Goal: Task Accomplishment & Management: Manage account settings

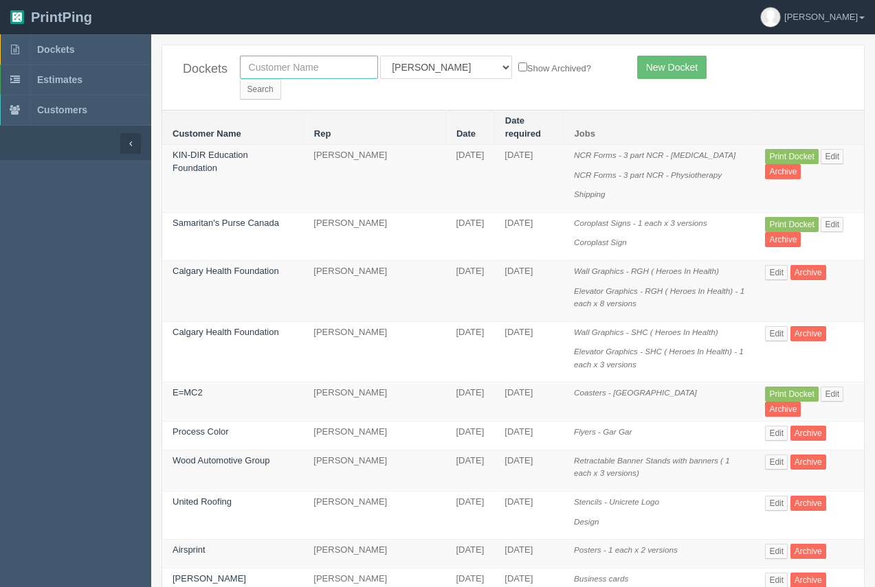
click at [332, 77] on input "text" at bounding box center [309, 67] width 138 height 23
type input "shaganappi"
click at [281, 79] on input "Search" at bounding box center [260, 89] width 41 height 21
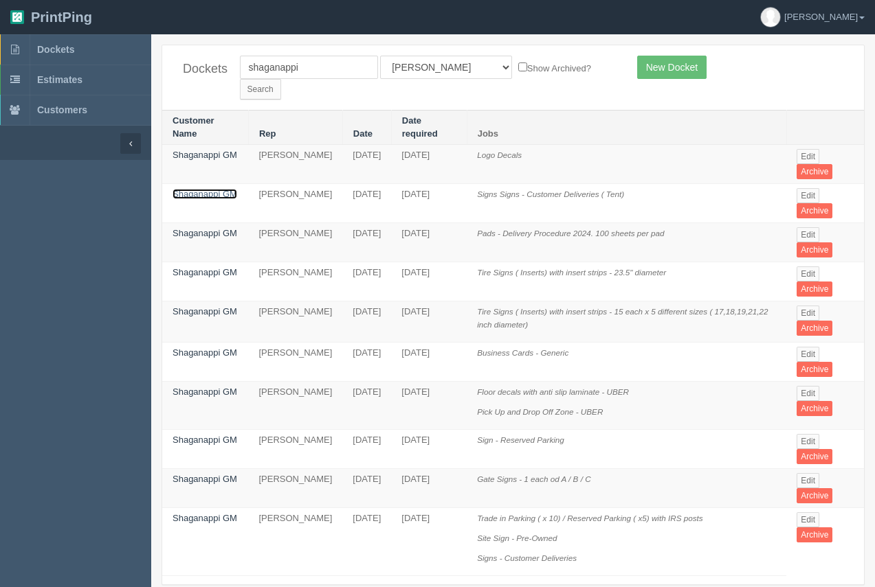
click at [221, 189] on link "Shaganappi GM" at bounding box center [204, 194] width 65 height 10
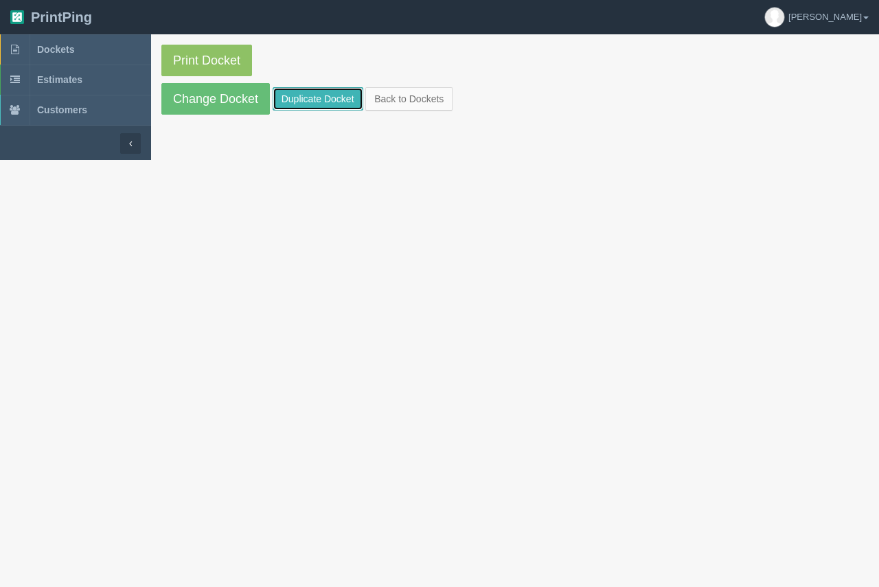
click at [324, 93] on link "Duplicate Docket" at bounding box center [318, 98] width 91 height 23
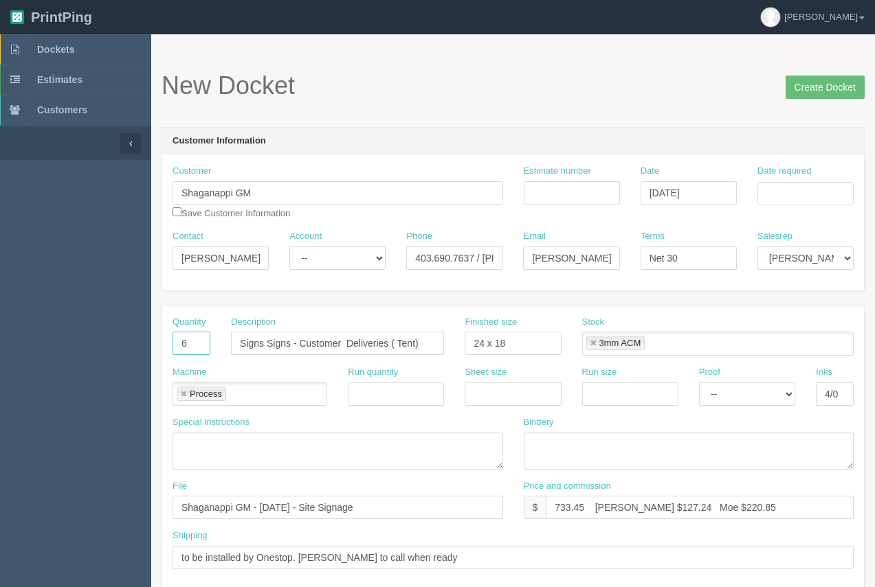
drag, startPoint x: 204, startPoint y: 340, endPoint x: 175, endPoint y: 341, distance: 28.9
click at [175, 341] on input "6" at bounding box center [191, 343] width 38 height 23
type input "4"
click at [368, 509] on input "Shaganappi GM - July 2024 - Site Signage" at bounding box center [337, 507] width 330 height 23
drag, startPoint x: 302, startPoint y: 510, endPoint x: 262, endPoint y: 504, distance: 40.2
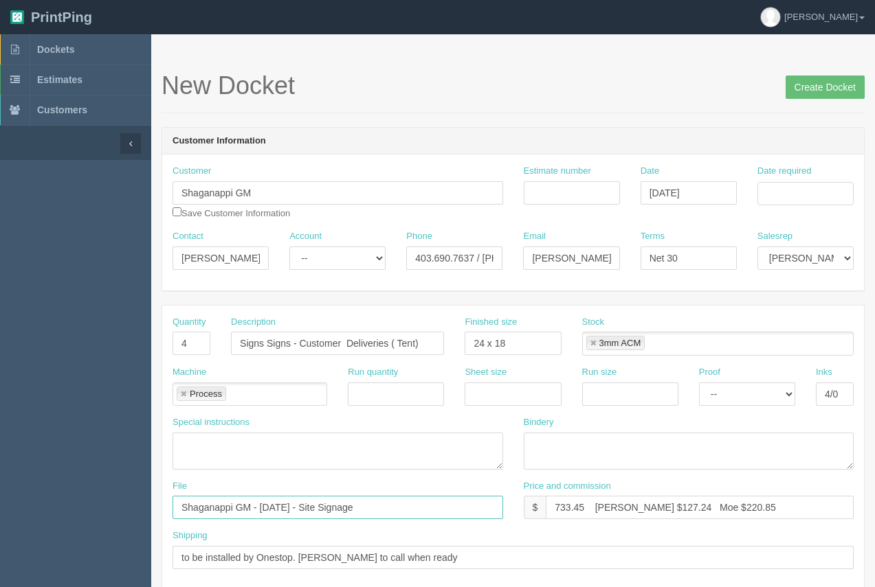
click at [262, 504] on input "Shaganappi GM - July 2024 - Site Signage" at bounding box center [337, 507] width 330 height 23
drag, startPoint x: 390, startPoint y: 506, endPoint x: 322, endPoint y: 513, distance: 69.1
click at [322, 513] on input "Shaganappi GM - August 2025 - Site Signage" at bounding box center [337, 507] width 330 height 23
type input "Shaganappi GM - August 2025 - Signs_Customer Deliveries"
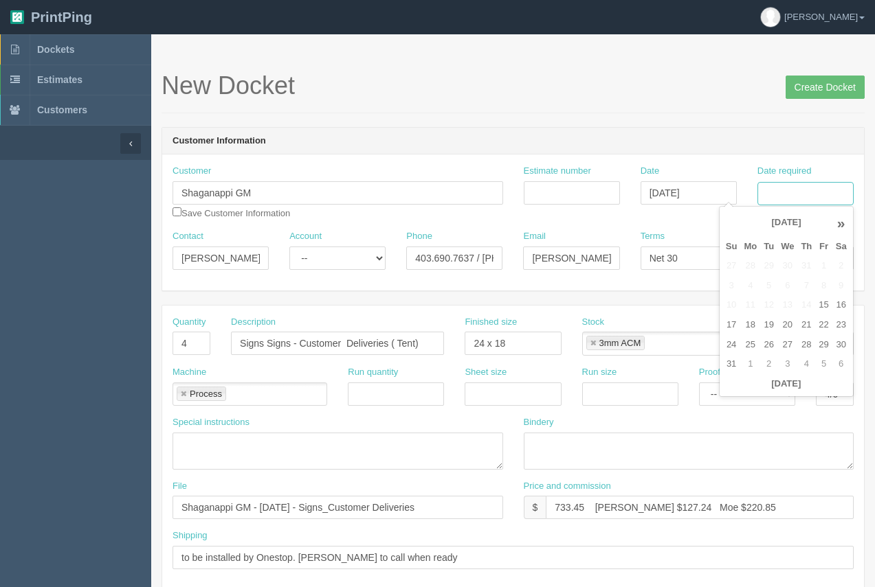
click at [800, 190] on input "Date required" at bounding box center [805, 193] width 96 height 23
click at [751, 332] on td "18" at bounding box center [750, 325] width 20 height 20
drag, startPoint x: 771, startPoint y: 344, endPoint x: 758, endPoint y: 242, distance: 103.2
click at [770, 344] on td "26" at bounding box center [768, 345] width 17 height 20
type input "August 26, 2025"
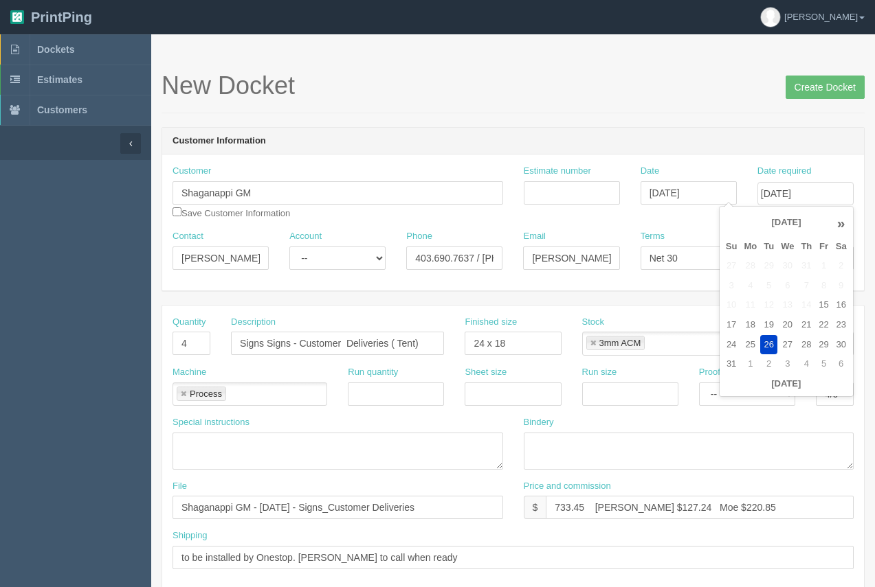
click at [735, 95] on h1 "New Docket Create Docket" at bounding box center [512, 85] width 703 height 27
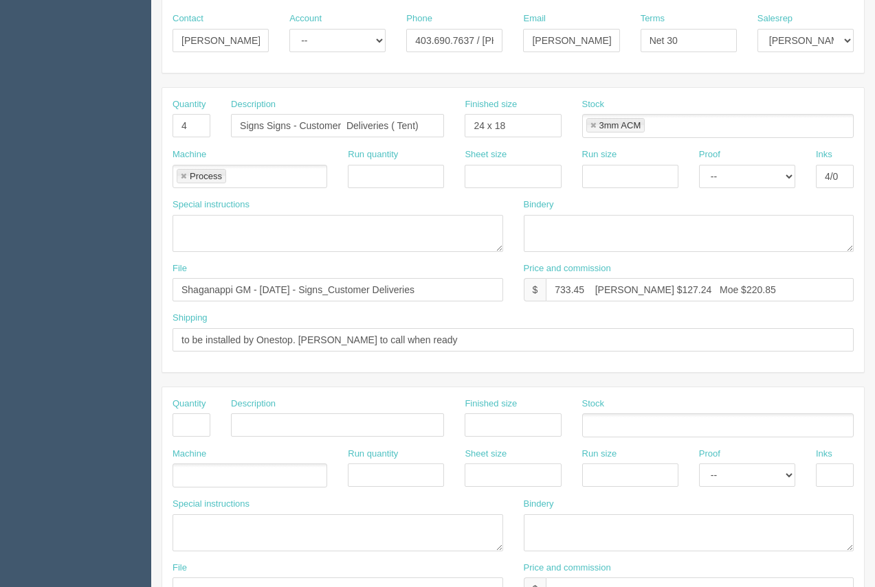
scroll to position [227, 0]
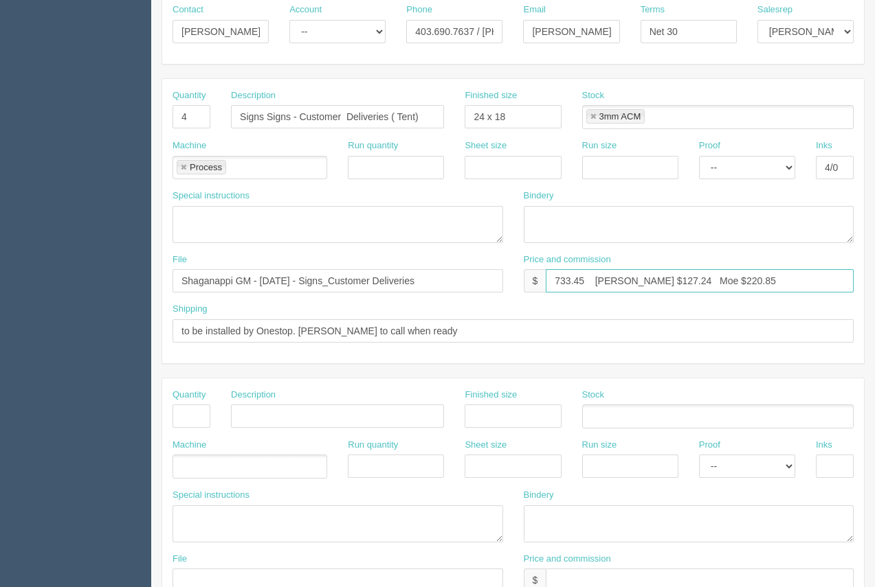
drag, startPoint x: 647, startPoint y: 286, endPoint x: 618, endPoint y: 279, distance: 30.3
click at [618, 279] on input "733.45 Arif $127.24 Moe $220.85" at bounding box center [700, 280] width 308 height 23
drag, startPoint x: 732, startPoint y: 279, endPoint x: 673, endPoint y: 273, distance: 58.7
click at [673, 273] on input "733.45 Arif $24.25 Moe $220.85" at bounding box center [700, 280] width 308 height 23
click at [693, 281] on input "733.45 Arif $24.25 Moe $89.2" at bounding box center [700, 280] width 308 height 23
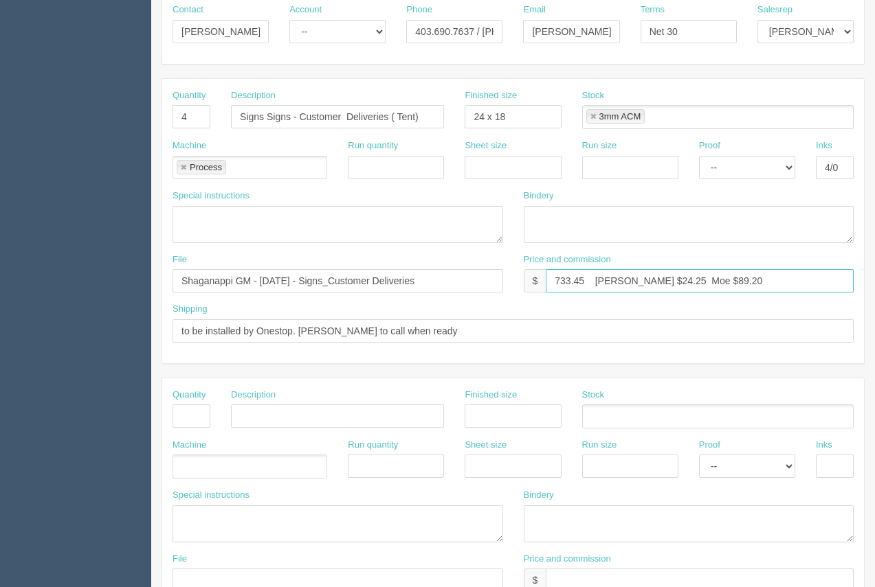
drag, startPoint x: 586, startPoint y: 278, endPoint x: 536, endPoint y: 284, distance: 50.5
click at [536, 284] on div "$ 733.45 Arif $24.25 Moe $89.20" at bounding box center [689, 280] width 330 height 23
type input "243.79 Arif $24.25 Moe $89.20"
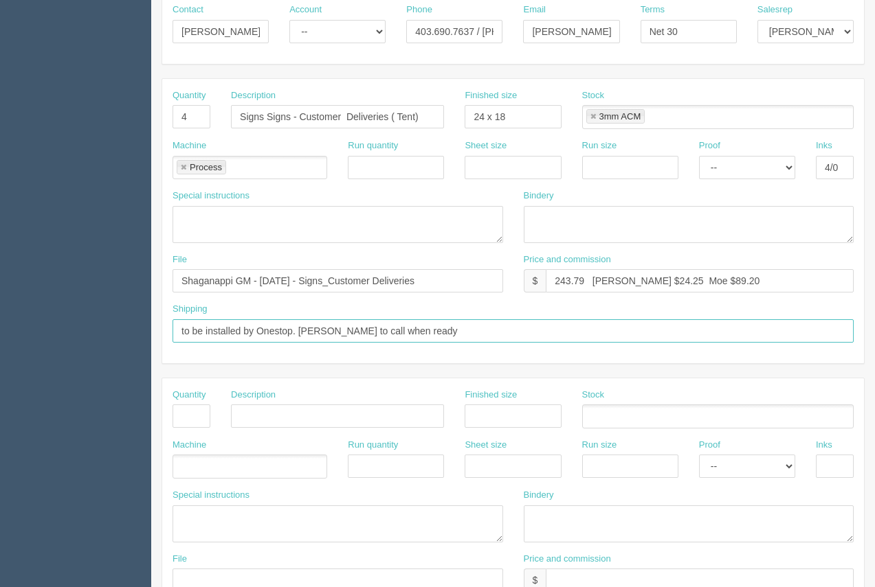
drag, startPoint x: 408, startPoint y: 333, endPoint x: 157, endPoint y: 338, distance: 250.8
click at [157, 338] on section "New Docket Create Docket Customer Information Customer Shaganappi GM Save Custo…" at bounding box center [513, 414] width 724 height 1213
type input "Call / Email for pick up"
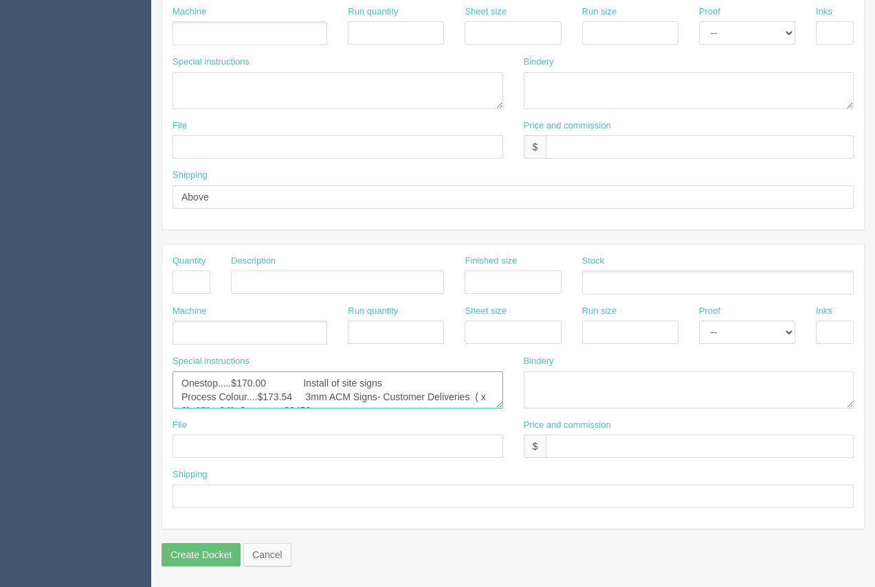
click at [266, 385] on textarea "Onestop.....$170.00 Install of site signs Process Colour....$173.54 3mm ACM Sig…" at bounding box center [337, 390] width 330 height 37
drag, startPoint x: 392, startPoint y: 379, endPoint x: 162, endPoint y: 383, distance: 229.5
click at [166, 385] on div "Special instructions Onestop.....$170.00 Install of site signs Process Colour..…" at bounding box center [337, 387] width 351 height 64
click at [181, 396] on textarea "Onestop.....$170.00 Install of site signs Process Colour....$173.54 3mm ACM Sig…" at bounding box center [337, 390] width 330 height 37
click at [292, 381] on textarea "Onestop.....$170.00 Install of site signs Process Colour....$173.54 3mm ACM Sig…" at bounding box center [337, 390] width 330 height 37
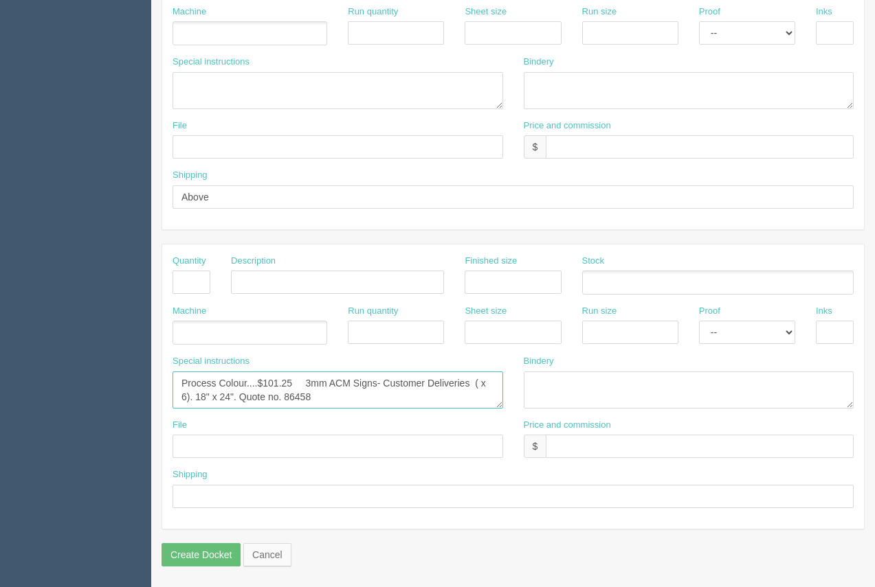
click at [187, 402] on textarea "Onestop.....$170.00 Install of site signs Process Colour....$173.54 3mm ACM Sig…" at bounding box center [337, 390] width 330 height 37
click at [317, 396] on textarea "Onestop.....$170.00 Install of site signs Process Colour....$173.54 3mm ACM Sig…" at bounding box center [337, 390] width 330 height 37
type textarea "Process Colour....$101.25 3mm ACM Signs- Customer Deliveries ( x 4). 18" x 24".…"
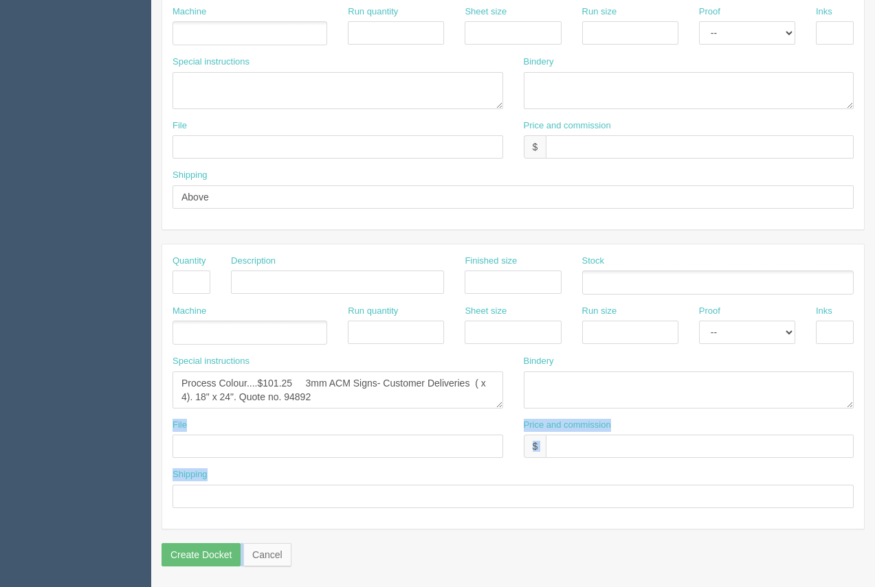
drag, startPoint x: 873, startPoint y: 370, endPoint x: 883, endPoint y: 432, distance: 63.3
click at [616, 505] on input "text" at bounding box center [512, 496] width 681 height 23
click at [811, 261] on div "Stock" at bounding box center [717, 275] width 271 height 40
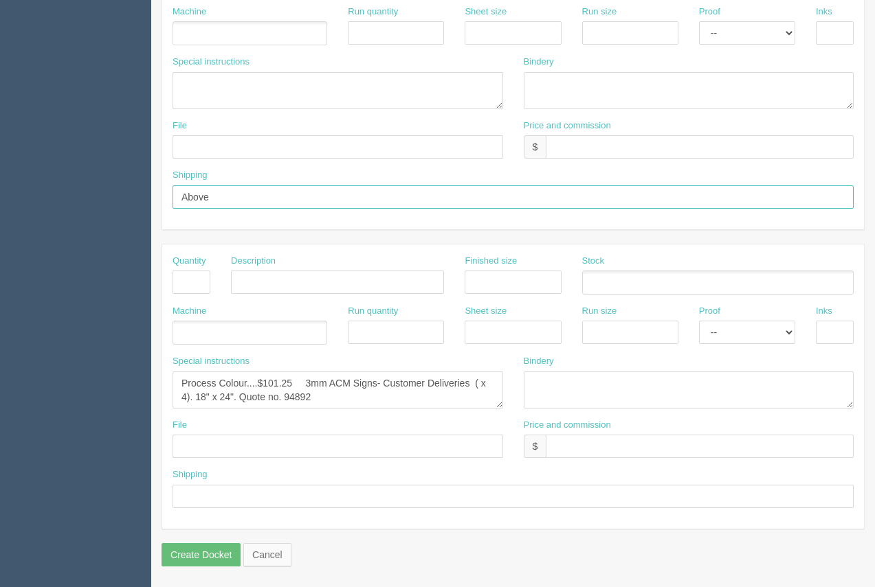
drag, startPoint x: 248, startPoint y: 205, endPoint x: 106, endPoint y: 194, distance: 142.7
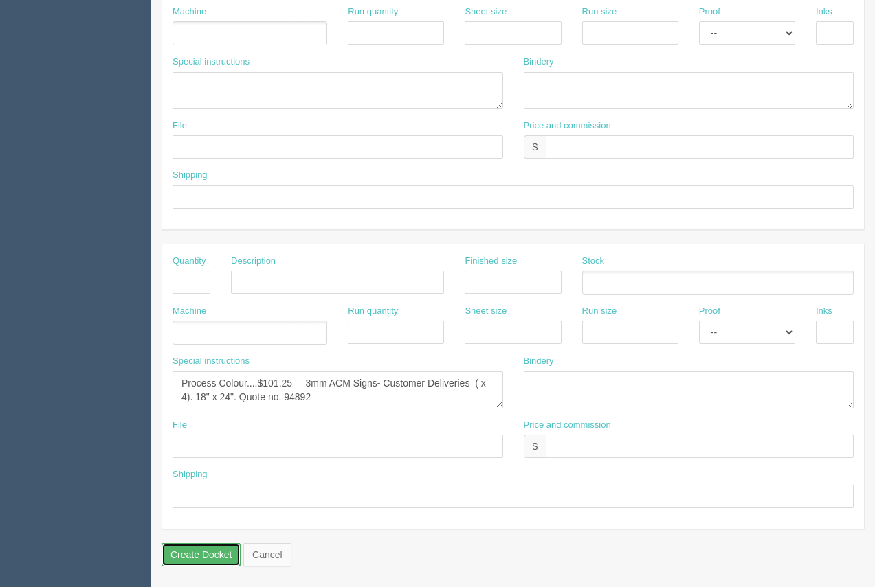
click at [200, 551] on input "Create Docket" at bounding box center [200, 555] width 79 height 23
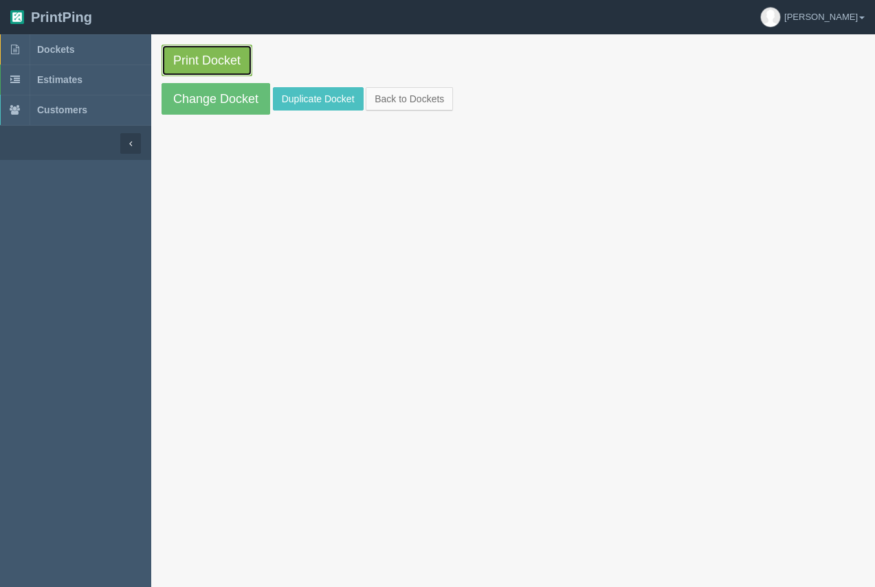
click at [168, 63] on link "Print Docket" at bounding box center [206, 61] width 91 height 32
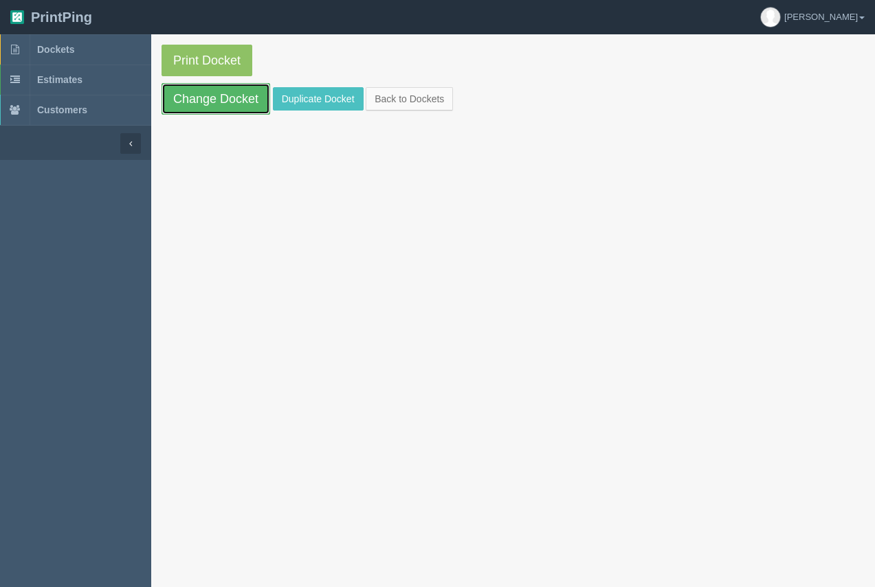
click at [197, 87] on link "Change Docket" at bounding box center [215, 99] width 109 height 32
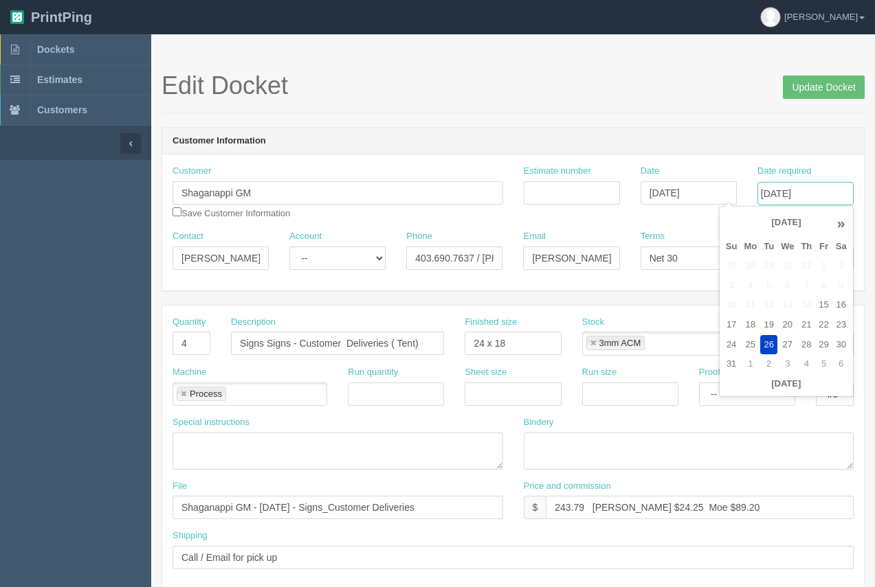
click at [794, 200] on input "August 26, 2025" at bounding box center [805, 193] width 96 height 23
click at [789, 346] on td "27" at bounding box center [787, 345] width 20 height 20
type input "August 27, 2025"
click at [732, 85] on h1 "Edit Docket Update Docket" at bounding box center [512, 85] width 703 height 27
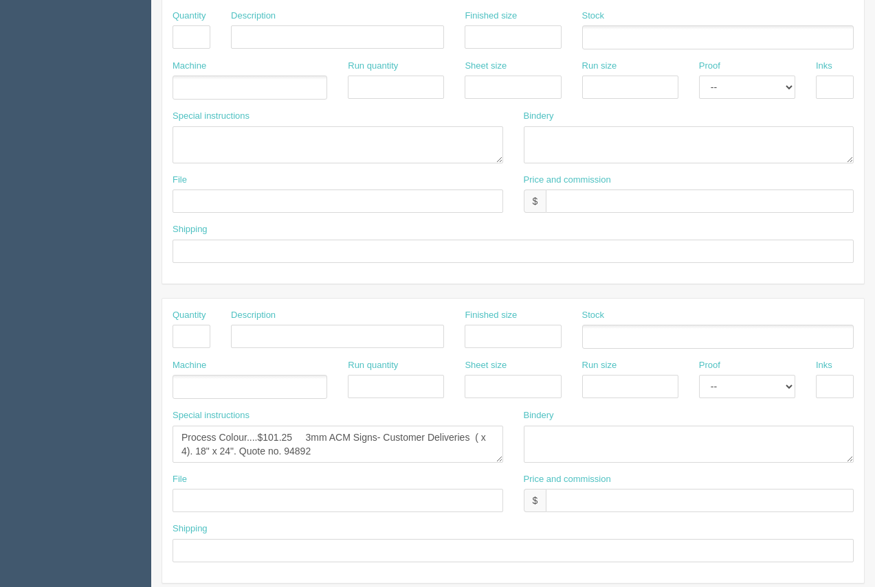
scroll to position [660, 0]
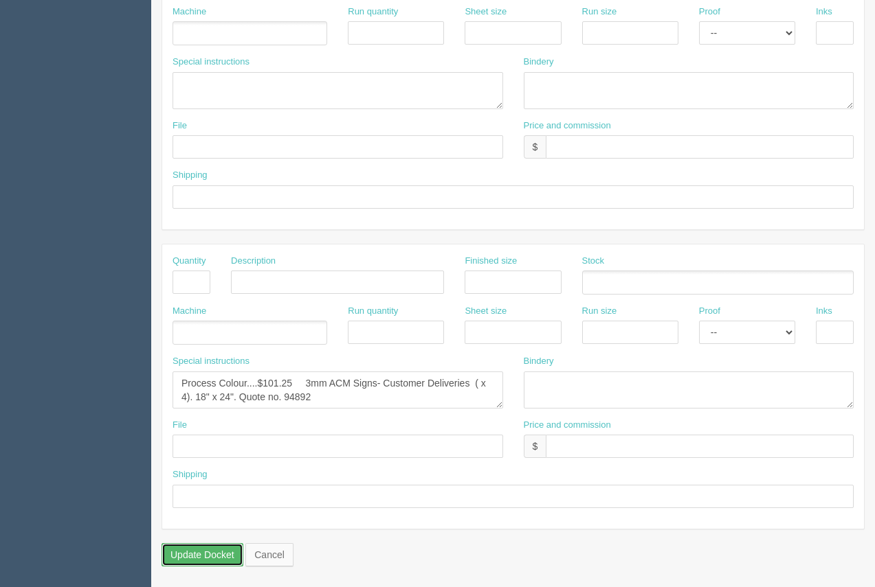
click at [210, 556] on input "Update Docket" at bounding box center [202, 555] width 82 height 23
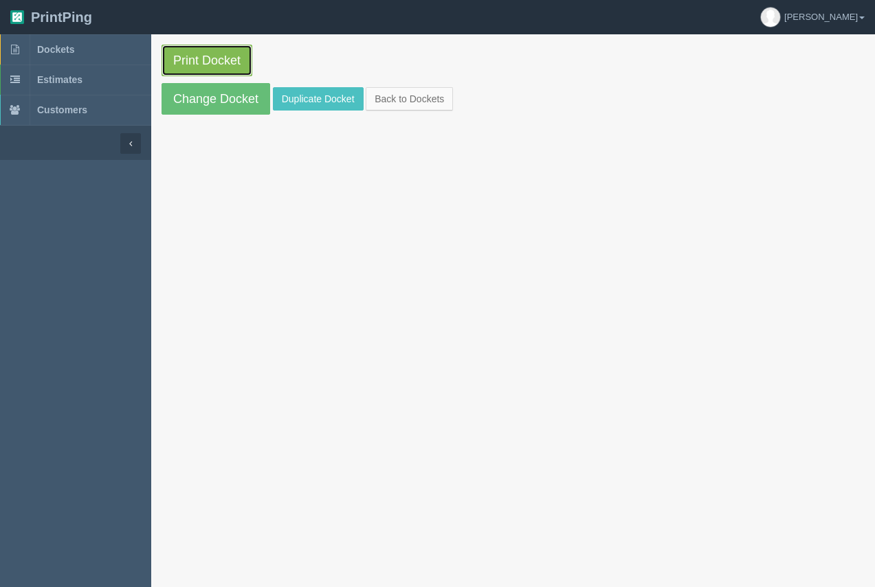
click at [177, 66] on link "Print Docket" at bounding box center [206, 61] width 91 height 32
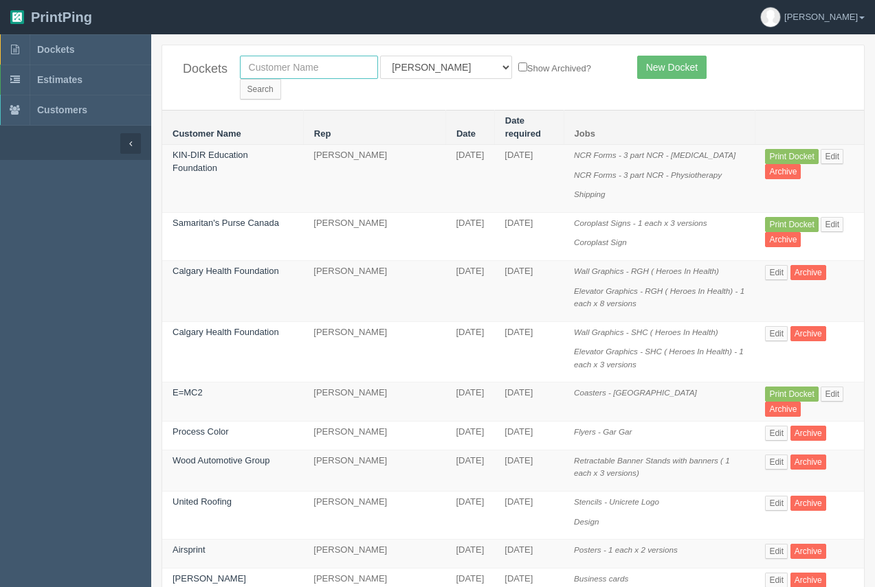
click at [280, 60] on input "text" at bounding box center [309, 67] width 138 height 23
type input "sea clearly now"
click at [281, 79] on input "Search" at bounding box center [260, 89] width 41 height 21
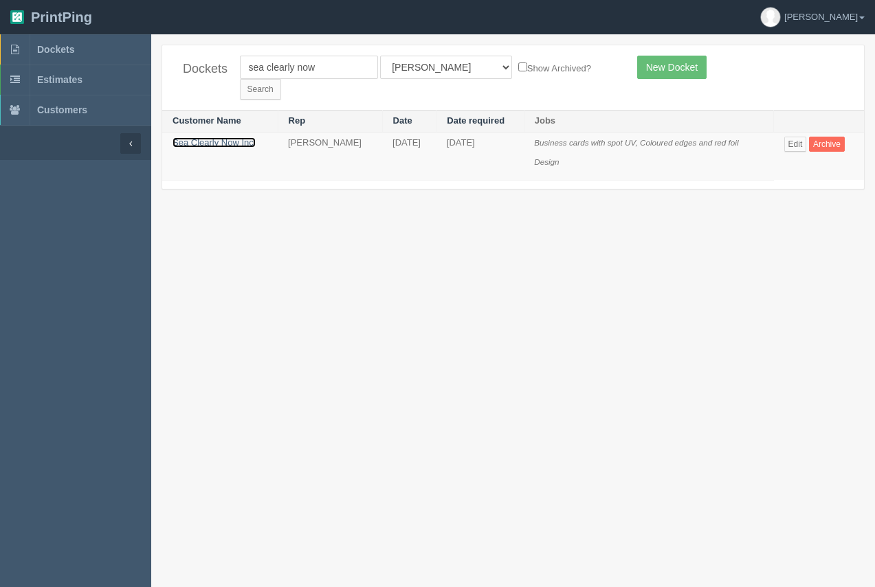
click at [211, 137] on link "Sea Clearly Now Inc." at bounding box center [213, 142] width 83 height 10
click at [210, 137] on link "Sea Clearly Now Inc." at bounding box center [213, 142] width 83 height 10
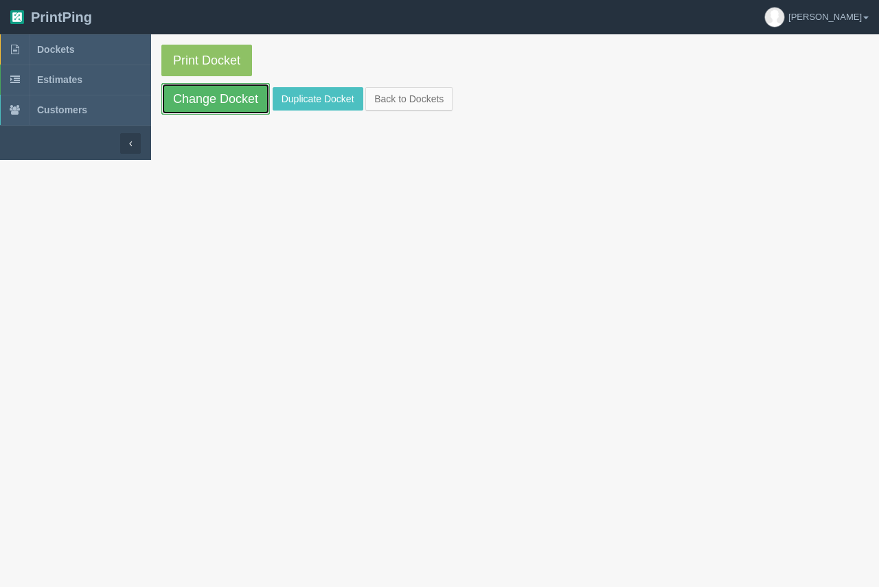
click at [209, 102] on link "Change Docket" at bounding box center [215, 99] width 109 height 32
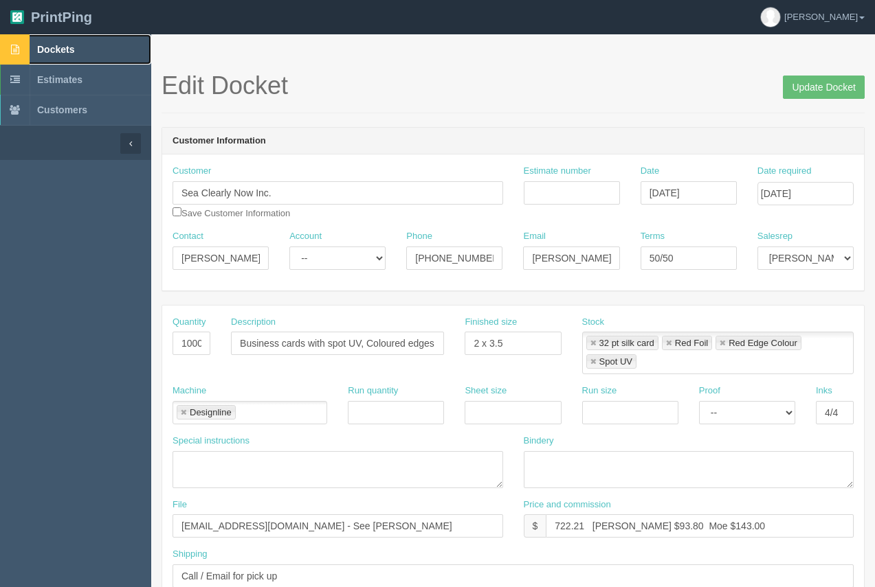
click at [66, 47] on span "Dockets" at bounding box center [55, 49] width 37 height 11
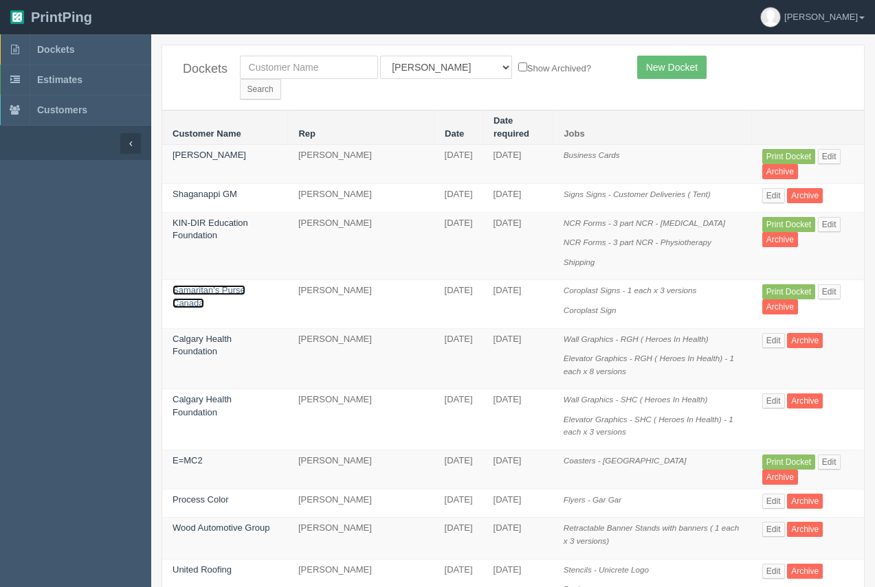
click at [223, 285] on link "Samaritan's Purse Canada" at bounding box center [208, 296] width 73 height 23
drag, startPoint x: 223, startPoint y: 265, endPoint x: 227, endPoint y: 220, distance: 45.5
click at [223, 285] on link "Samaritan's Purse Canada" at bounding box center [208, 296] width 73 height 23
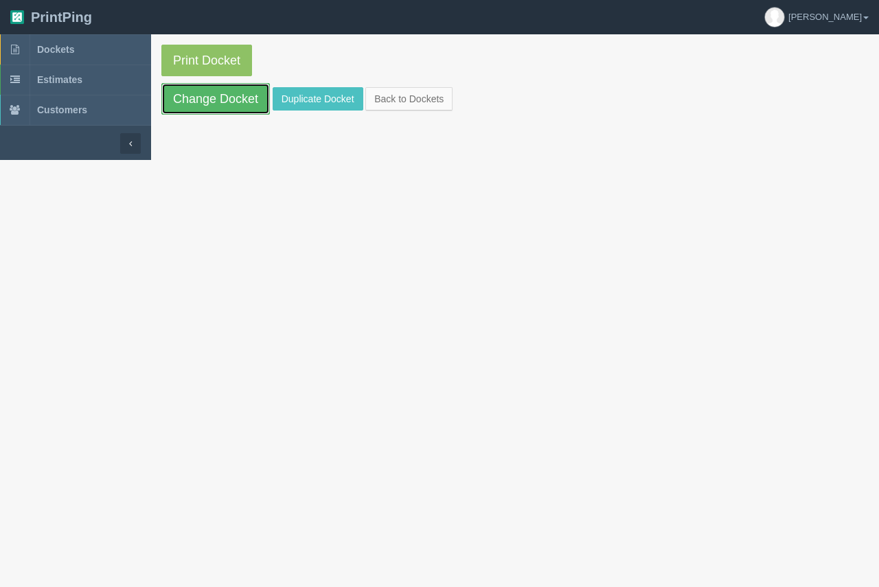
click at [226, 100] on link "Change Docket" at bounding box center [215, 99] width 109 height 32
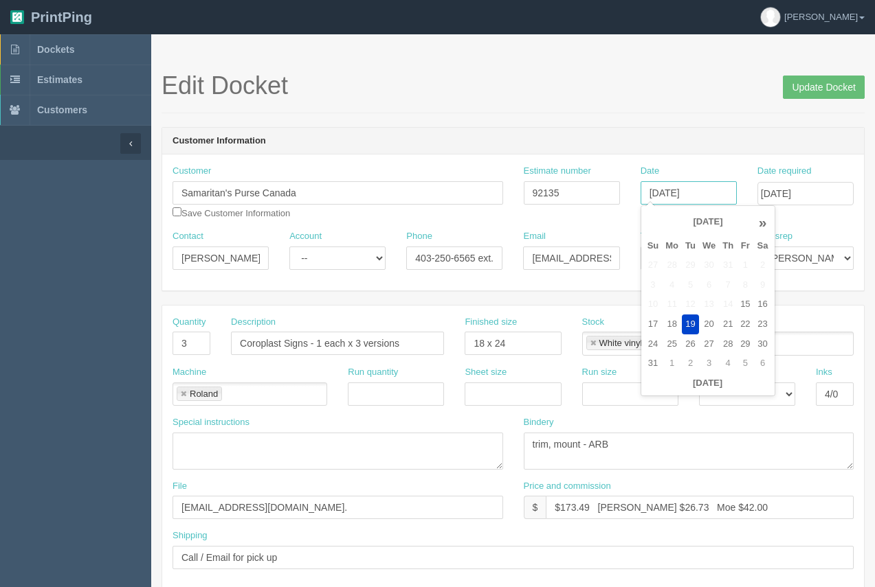
click at [709, 189] on input "[DATE]" at bounding box center [688, 192] width 96 height 23
click at [703, 321] on td "20" at bounding box center [709, 325] width 20 height 20
type input "[DATE]"
click at [705, 85] on h1 "Edit Docket Update Docket" at bounding box center [512, 85] width 703 height 27
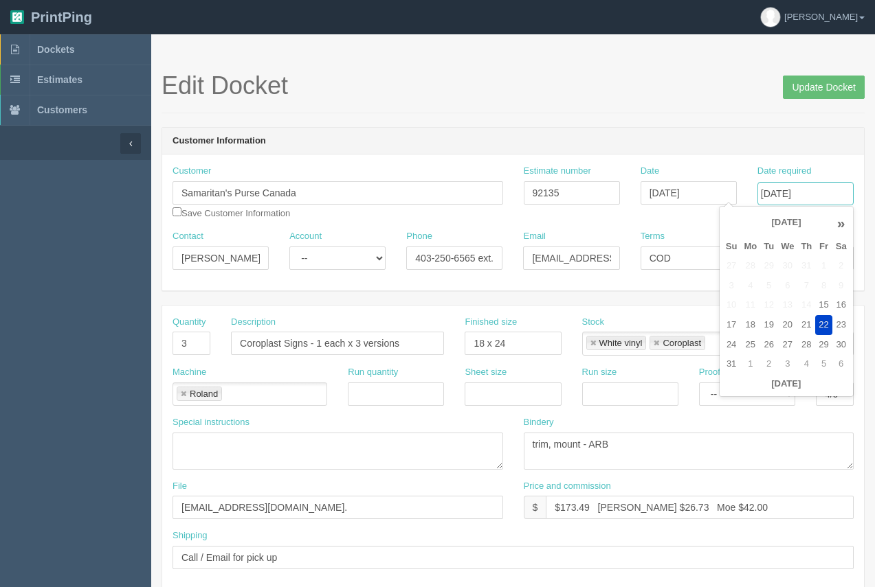
click at [781, 193] on input "[DATE]" at bounding box center [805, 193] width 96 height 23
click at [807, 196] on input "[DATE]" at bounding box center [805, 193] width 96 height 23
click at [752, 345] on td "25" at bounding box center [750, 345] width 20 height 20
type input "[DATE]"
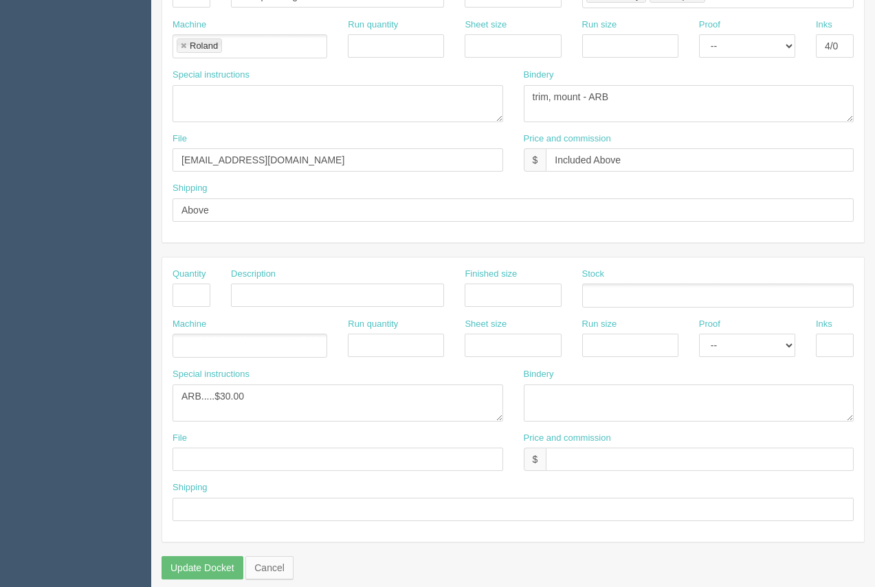
scroll to position [650, 0]
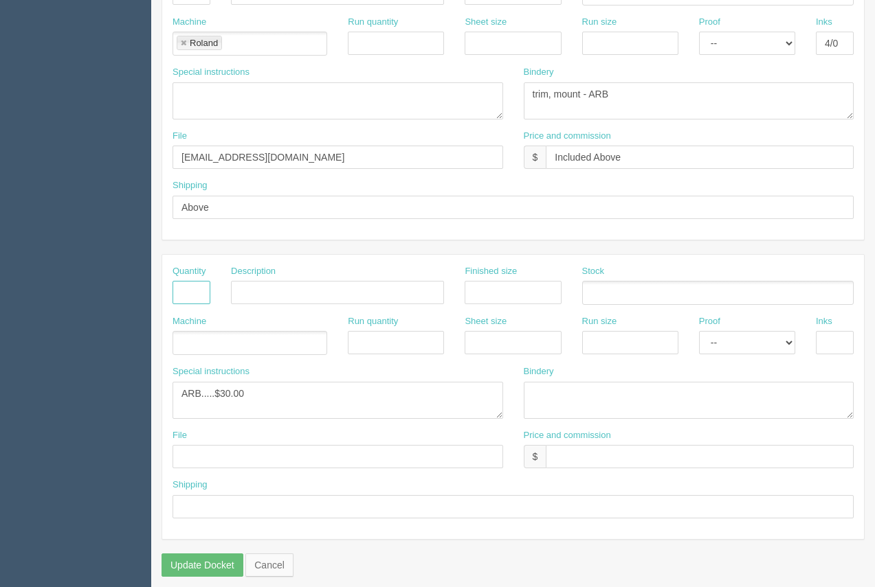
click at [199, 291] on input "text" at bounding box center [191, 292] width 38 height 23
type input "1"
click at [269, 295] on input "text" at bounding box center [337, 292] width 213 height 23
type input "Shipping"
click at [234, 500] on input "text" at bounding box center [512, 506] width 681 height 23
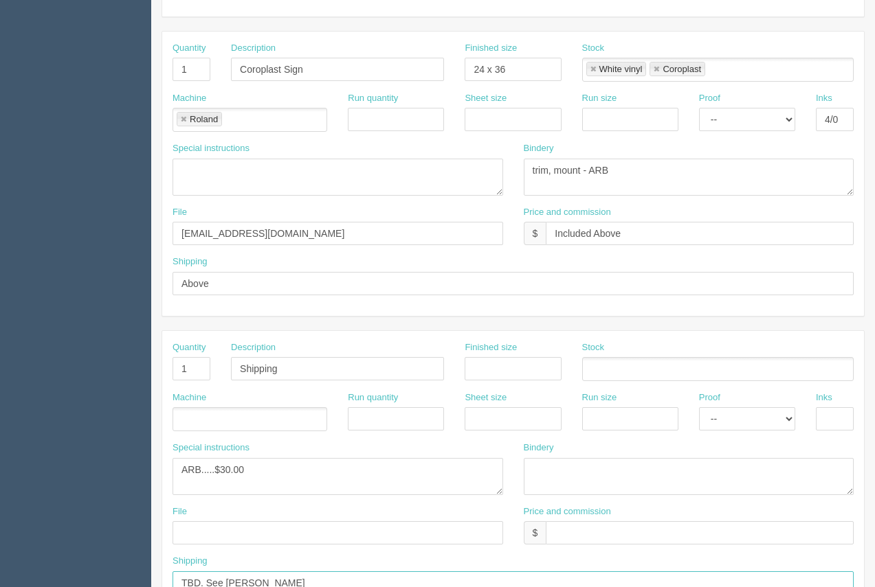
scroll to position [660, 0]
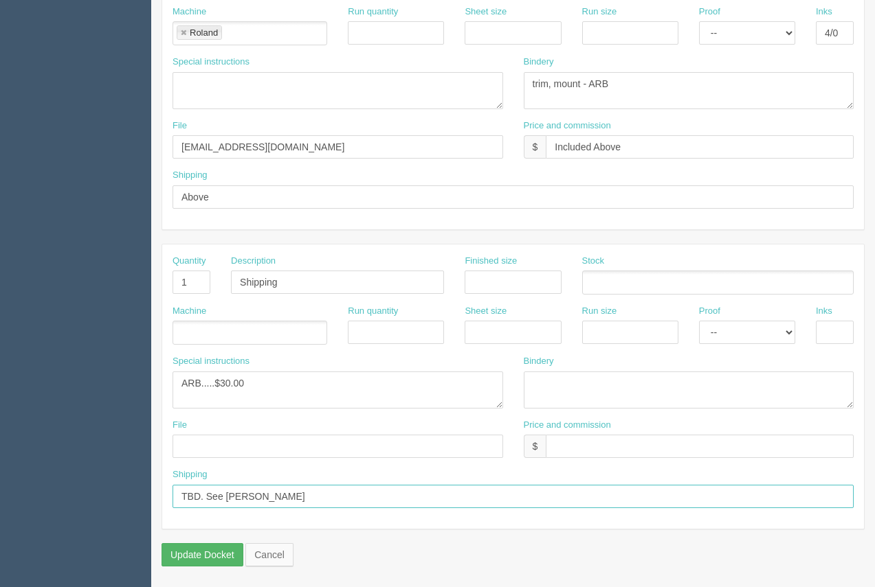
type input "TBD. See Arif"
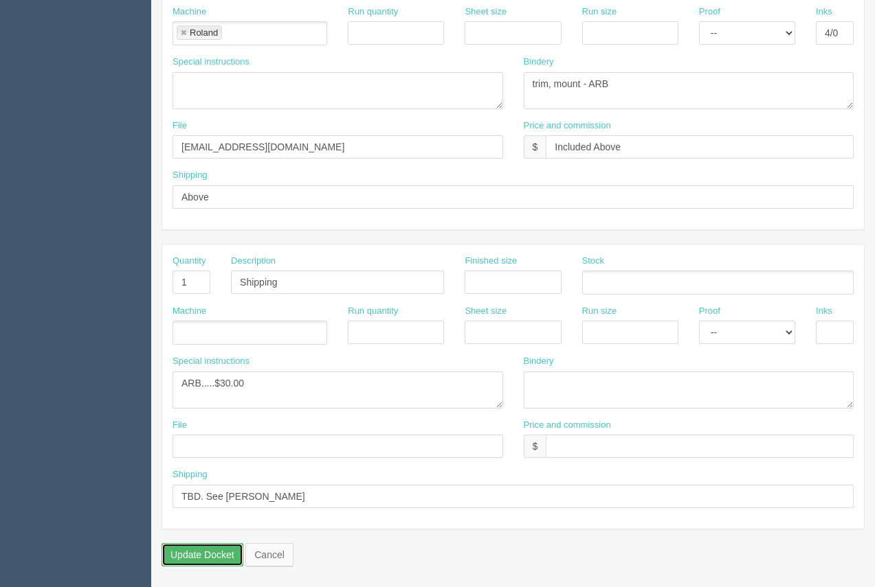
click at [210, 550] on input "Update Docket" at bounding box center [202, 555] width 82 height 23
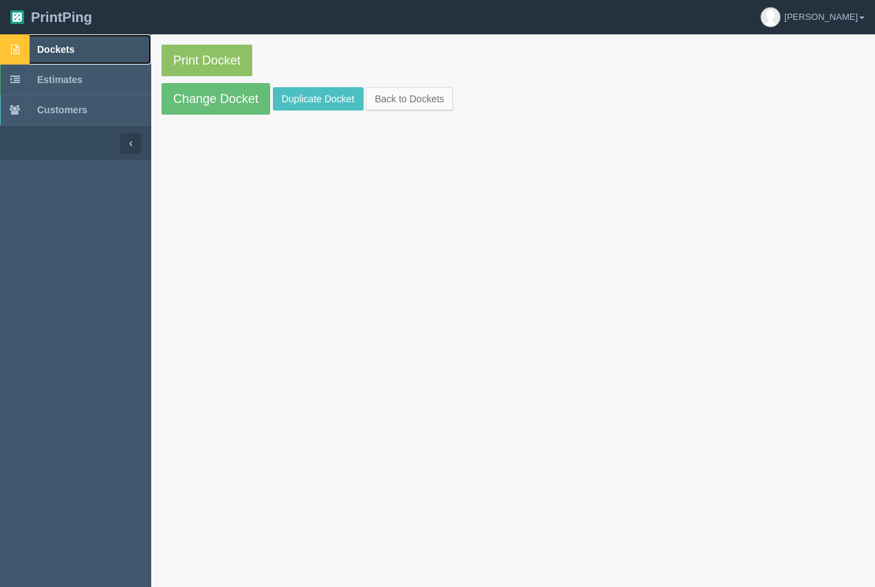
click at [62, 54] on span "Dockets" at bounding box center [55, 49] width 37 height 11
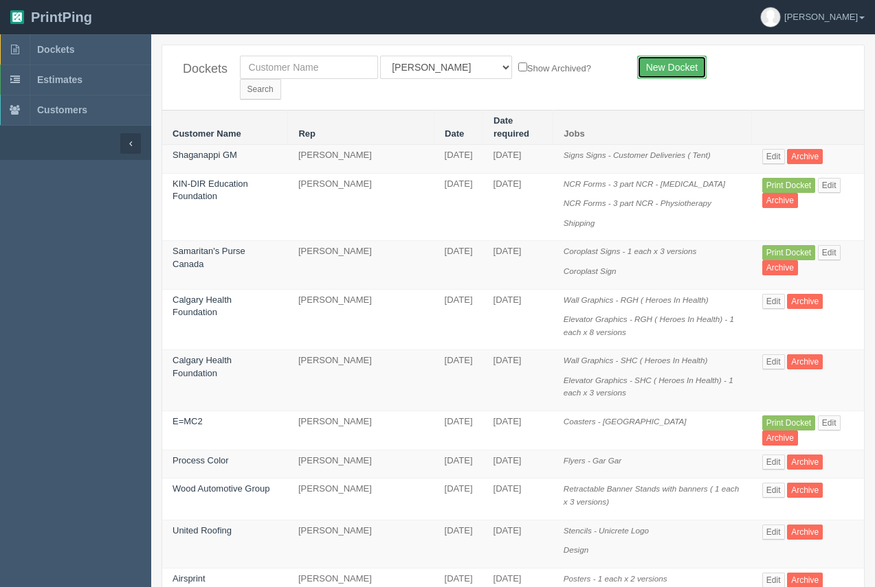
click at [673, 62] on link "New Docket" at bounding box center [671, 67] width 69 height 23
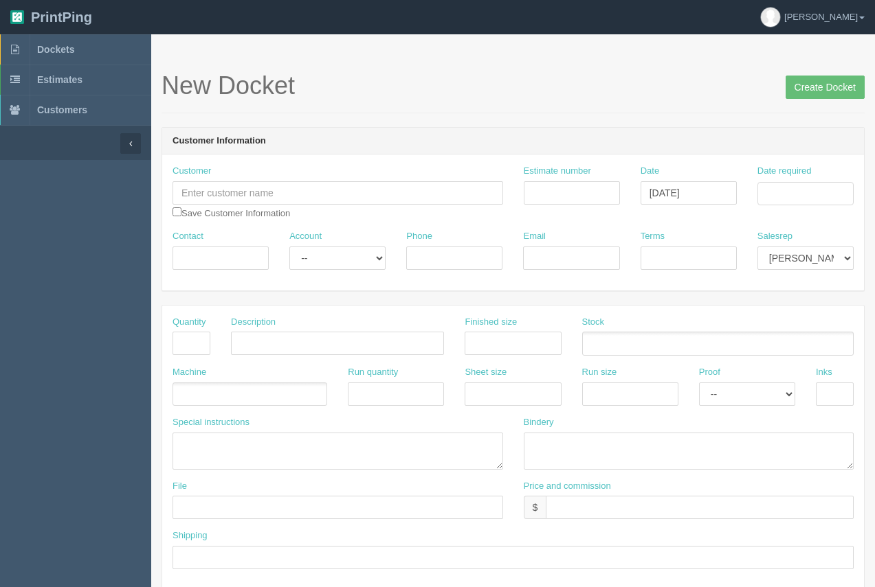
click at [273, 179] on div "Customer Save Customer Information" at bounding box center [337, 192] width 330 height 55
click at [271, 195] on input "text" at bounding box center [337, 192] width 330 height 23
type input "[PERSON_NAME]"
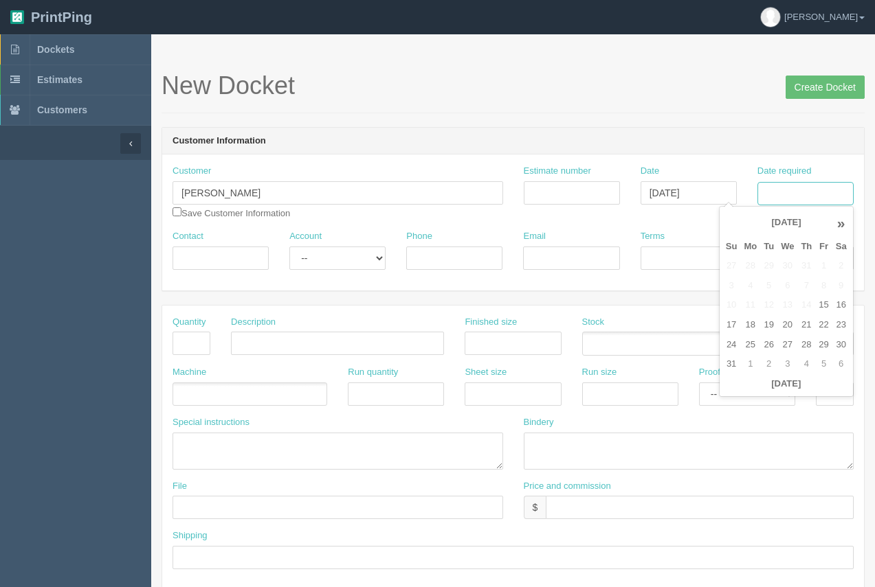
click at [817, 202] on input "Date required" at bounding box center [805, 193] width 96 height 23
click at [747, 328] on td "18" at bounding box center [750, 325] width 20 height 20
click at [807, 321] on td "21" at bounding box center [806, 325] width 18 height 20
type input "[DATE]"
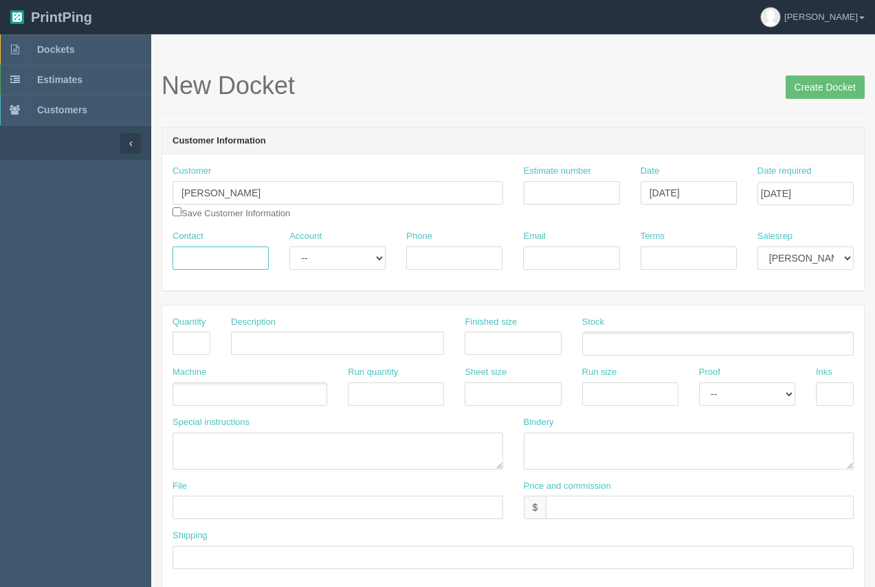
click at [238, 267] on input "Contact" at bounding box center [220, 258] width 96 height 23
type input "Natalie"
click at [453, 259] on input "Phone" at bounding box center [454, 258] width 96 height 23
type input "587.777.5310"
click at [559, 249] on input "Email" at bounding box center [571, 258] width 96 height 23
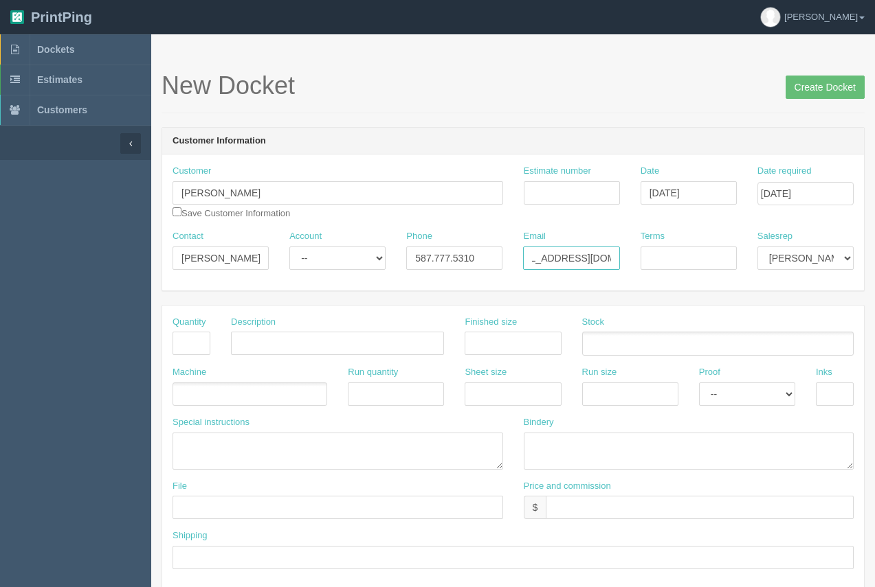
scroll to position [0, 36]
type input "info@nataliebouchard.com"
click at [677, 258] on input "Terms" at bounding box center [688, 258] width 96 height 23
type input "50/50"
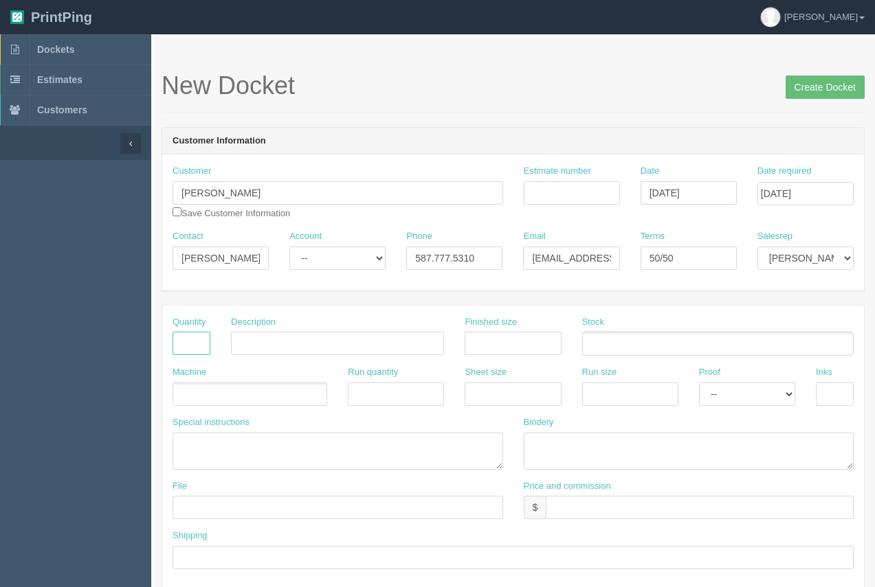
click at [190, 348] on input "text" at bounding box center [191, 343] width 38 height 23
type input "250"
type input "Business Cards"
type input "3.5 x 2"
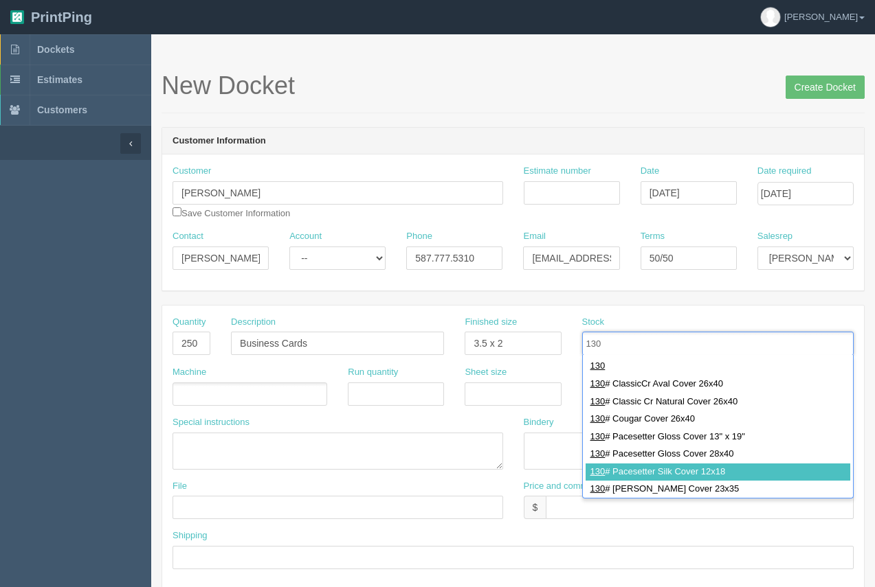
type input "130"
type input "130# Pacesetter Silk Cover 12x18"
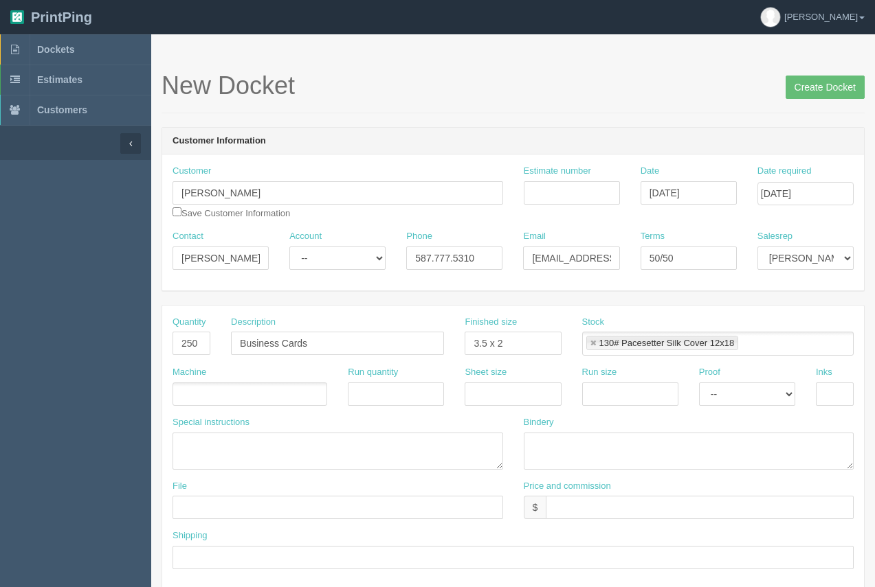
click at [231, 400] on ul at bounding box center [249, 395] width 155 height 24
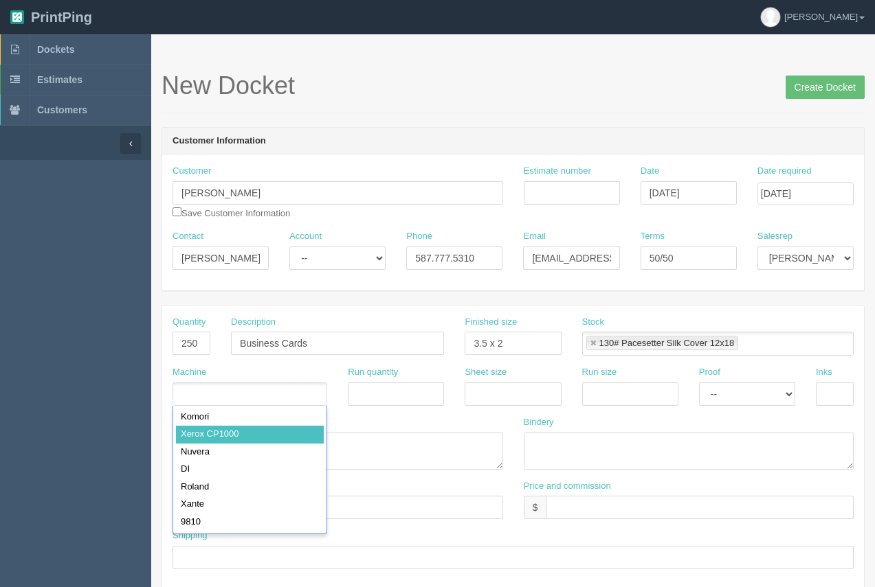
type input "Xerox CP1000"
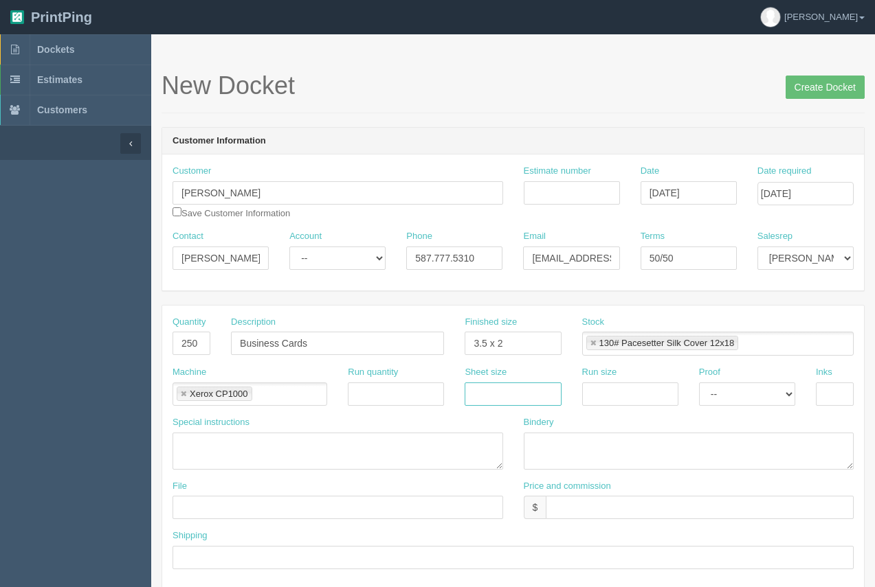
click at [528, 404] on input "text" at bounding box center [512, 394] width 96 height 23
type input "12 x 18"
drag, startPoint x: 621, startPoint y: 396, endPoint x: 629, endPoint y: 404, distance: 10.7
click at [620, 396] on input "text" at bounding box center [630, 394] width 96 height 23
type input "12 x 18"
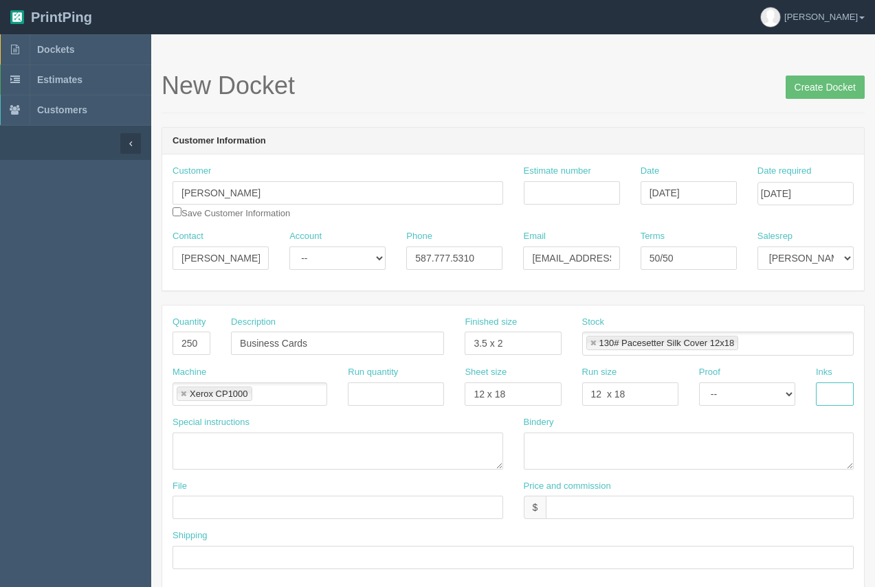
click at [836, 395] on input "text" at bounding box center [835, 394] width 38 height 23
type input "4/4"
click at [609, 442] on textarea at bounding box center [689, 451] width 330 height 37
type textarea "trim"
click at [268, 511] on input "text" at bounding box center [337, 507] width 330 height 23
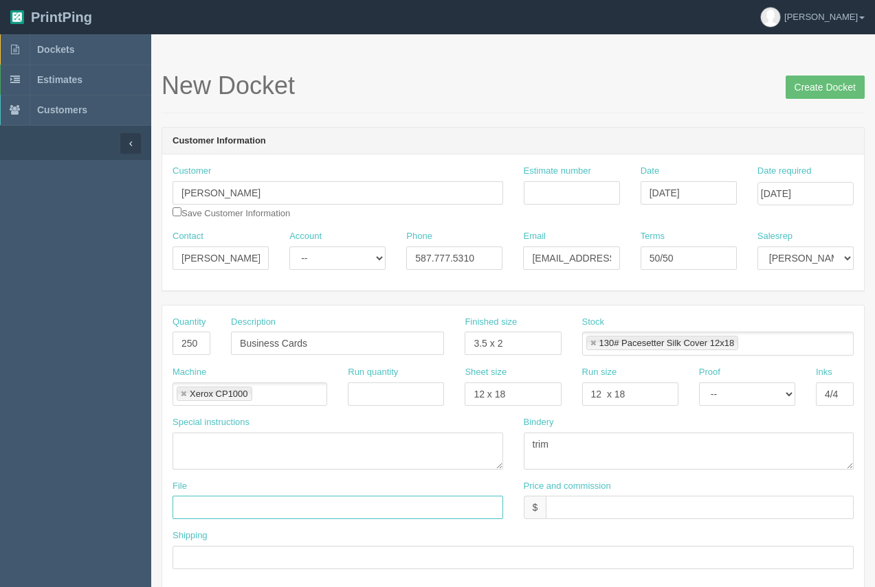
type input "[EMAIL_ADDRESS][DOMAIN_NAME]."
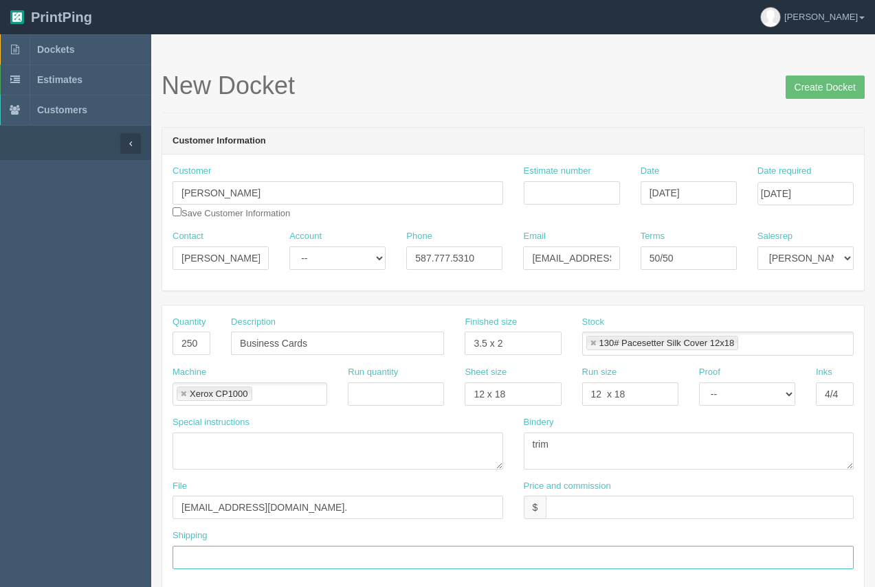
click at [275, 550] on input "text" at bounding box center [512, 557] width 681 height 23
type input "Call / Email for pick up"
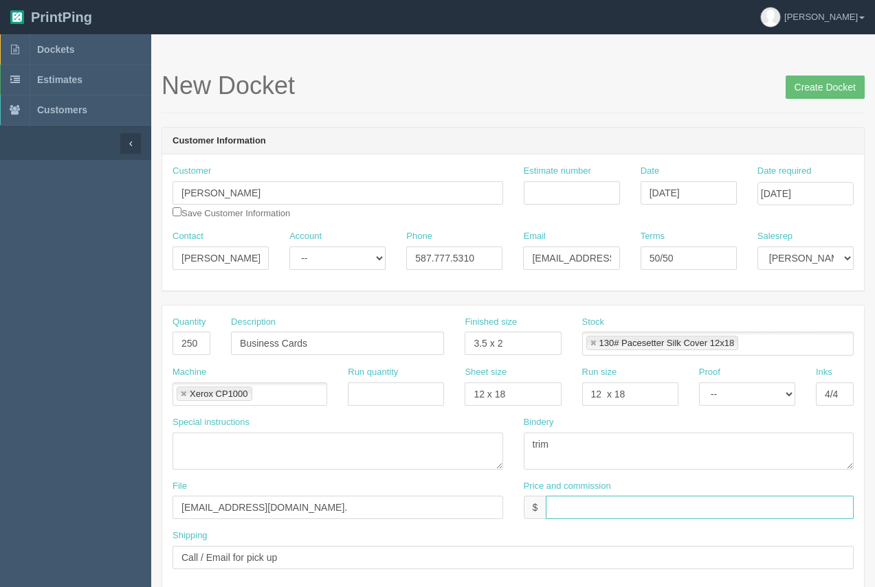
click at [601, 513] on input "text" at bounding box center [700, 507] width 308 height 23
click at [675, 15] on header "PrintPing Arif Edit account ( arif@allrush.ca ) Logout" at bounding box center [437, 17] width 875 height 34
click at [666, 511] on input "$95.00" at bounding box center [700, 507] width 308 height 23
drag, startPoint x: 669, startPoint y: 513, endPoint x: 641, endPoint y: 502, distance: 30.2
click at [641, 502] on input "$95.00" at bounding box center [700, 507] width 308 height 23
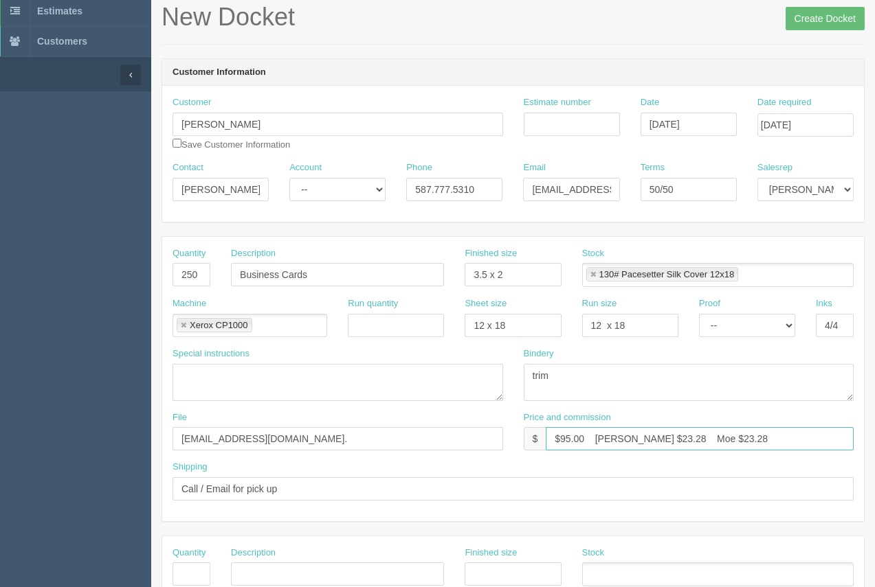
scroll to position [58, 0]
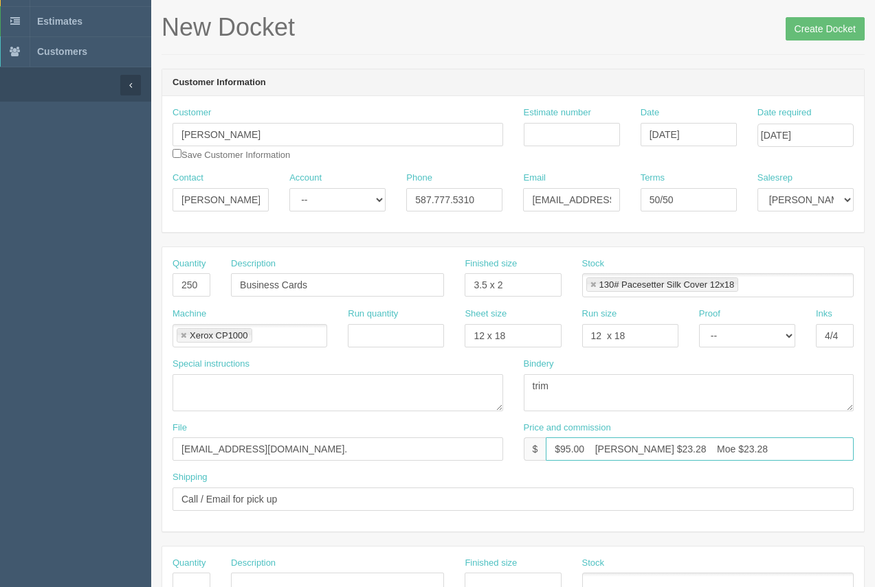
type input "$95.00 Arif $23.28 Moe $23.28"
click at [568, 139] on input "Estimate number" at bounding box center [572, 134] width 96 height 23
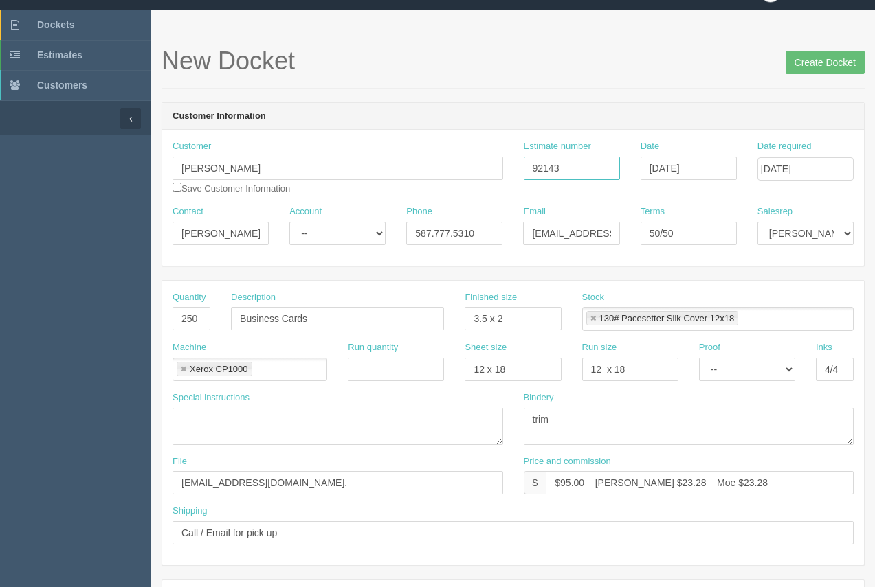
scroll to position [27, 0]
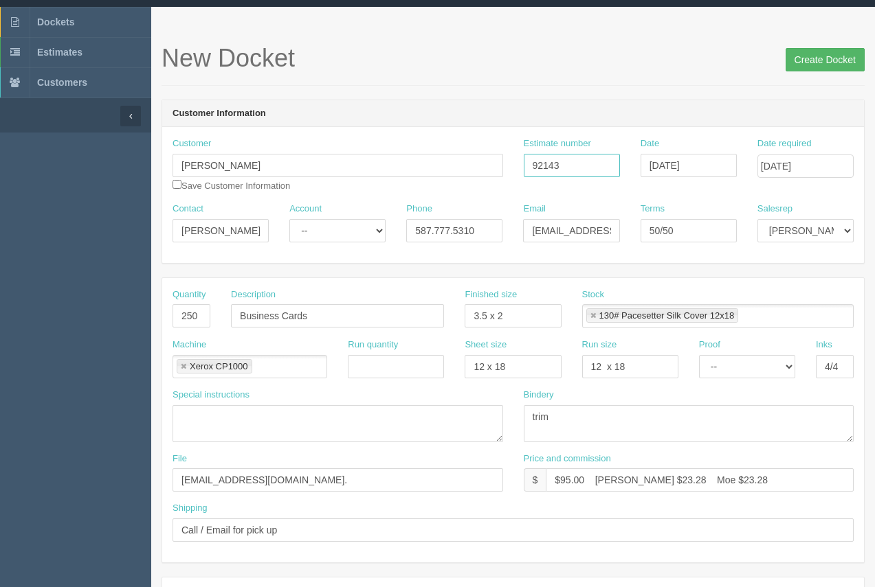
type input "92143"
click at [829, 68] on input "Create Docket" at bounding box center [824, 59] width 79 height 23
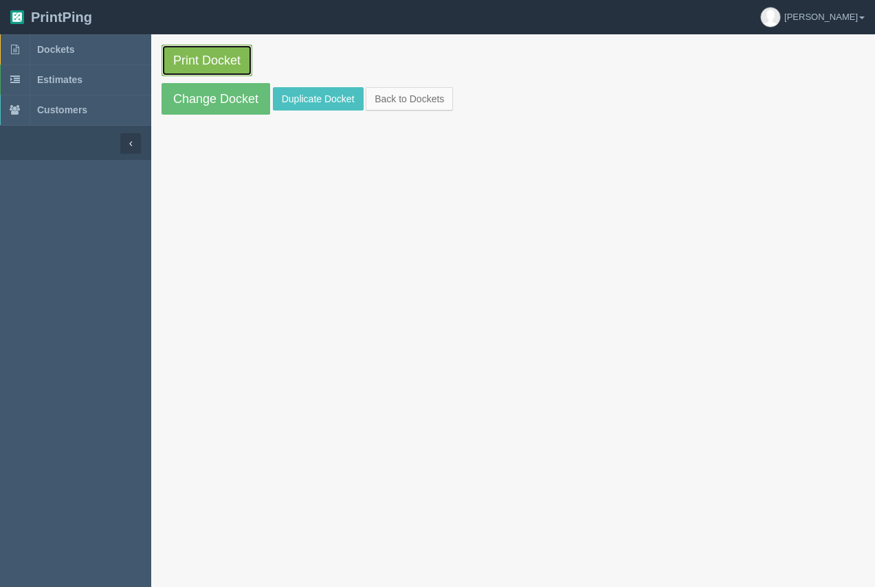
click at [230, 63] on link "Print Docket" at bounding box center [206, 61] width 91 height 32
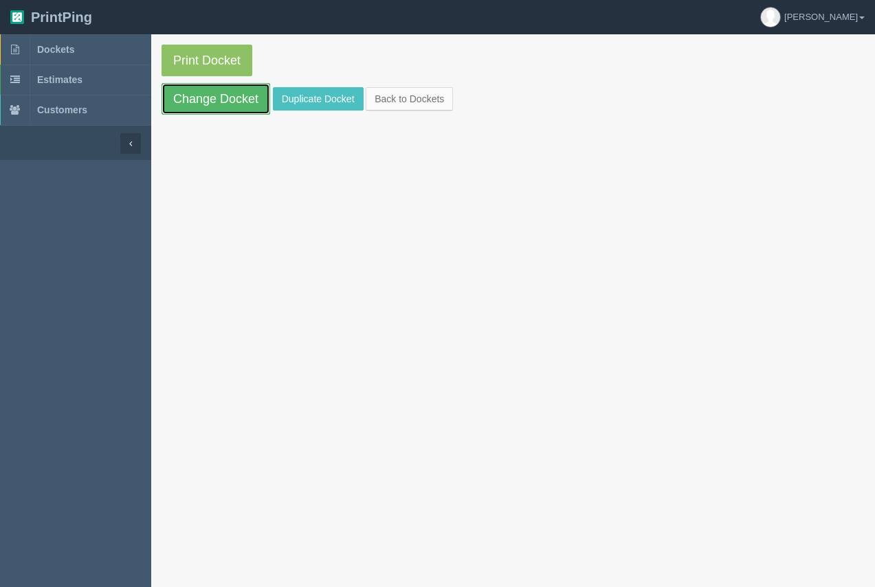
click at [208, 97] on link "Change Docket" at bounding box center [215, 99] width 109 height 32
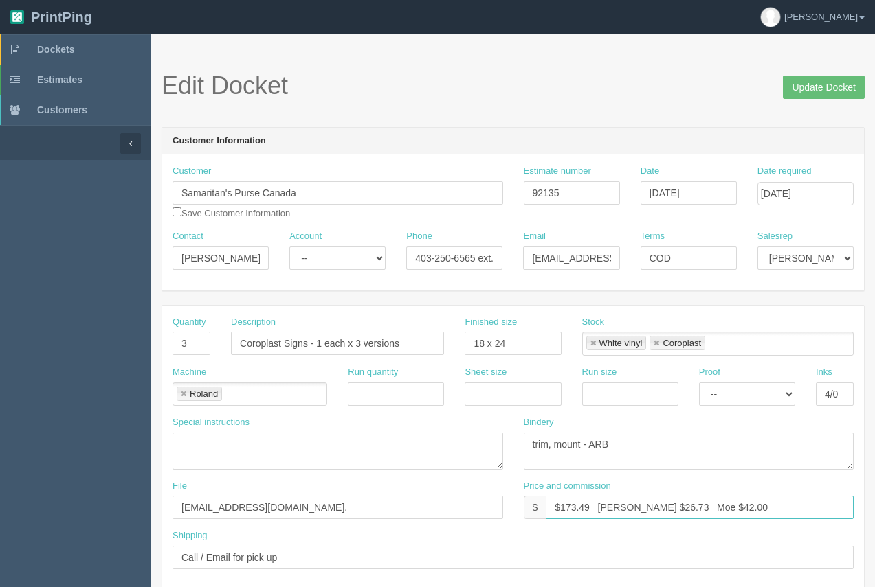
drag, startPoint x: 587, startPoint y: 505, endPoint x: 566, endPoint y: 500, distance: 21.8
click at [565, 500] on input "$173.49 [PERSON_NAME] $26.73 Moe $42.00" at bounding box center [700, 507] width 308 height 23
drag, startPoint x: 642, startPoint y: 506, endPoint x: 623, endPoint y: 508, distance: 19.3
click at [621, 506] on input "$188.44 Arif $26.73 Moe $42.00" at bounding box center [700, 507] width 308 height 23
drag, startPoint x: 711, startPoint y: 510, endPoint x: 682, endPoint y: 503, distance: 29.7
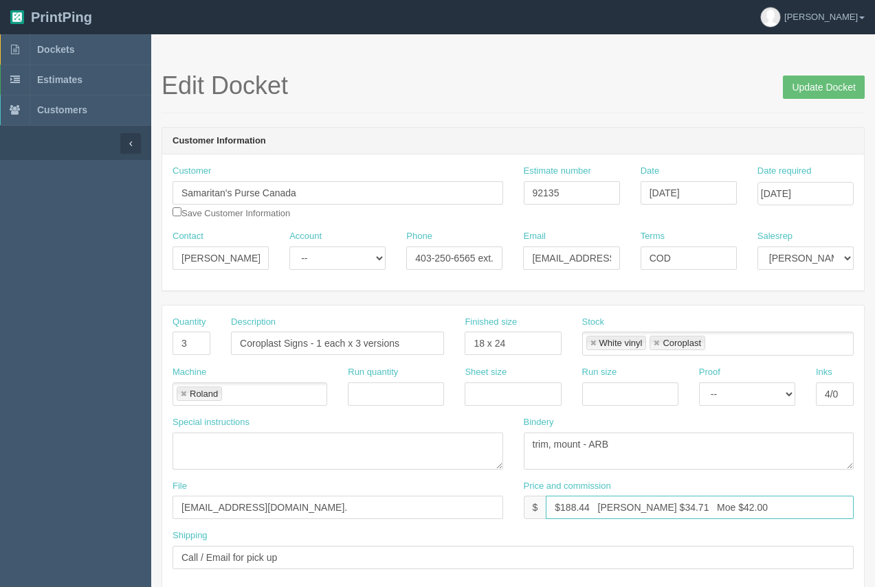
click at [684, 506] on input "$188.44 Arif $34.71 Moe $42.00" at bounding box center [700, 507] width 308 height 23
type input "$188.44 Arif $34.71 Moe $54.55"
click at [805, 82] on input "Update Docket" at bounding box center [824, 87] width 82 height 23
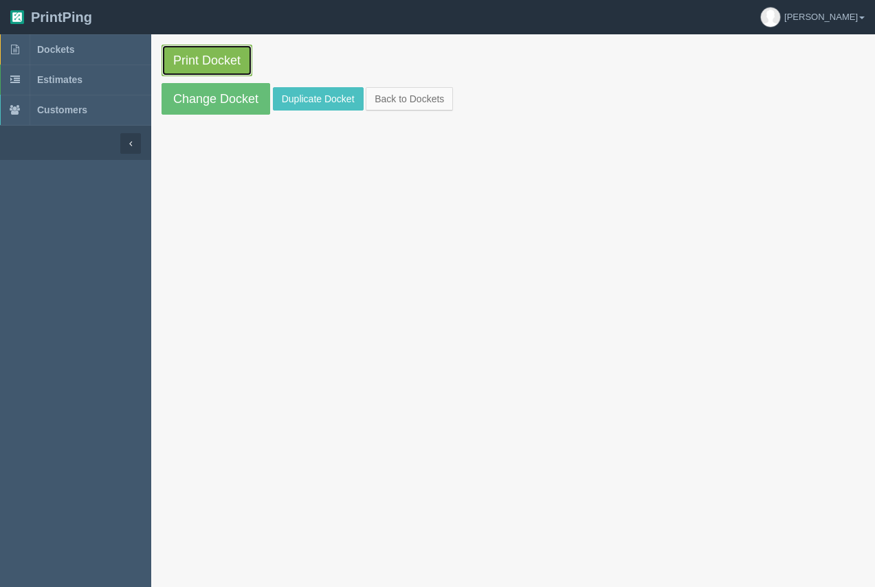
click at [227, 60] on link "Print Docket" at bounding box center [206, 61] width 91 height 32
click at [46, 45] on span "Dockets" at bounding box center [55, 49] width 37 height 11
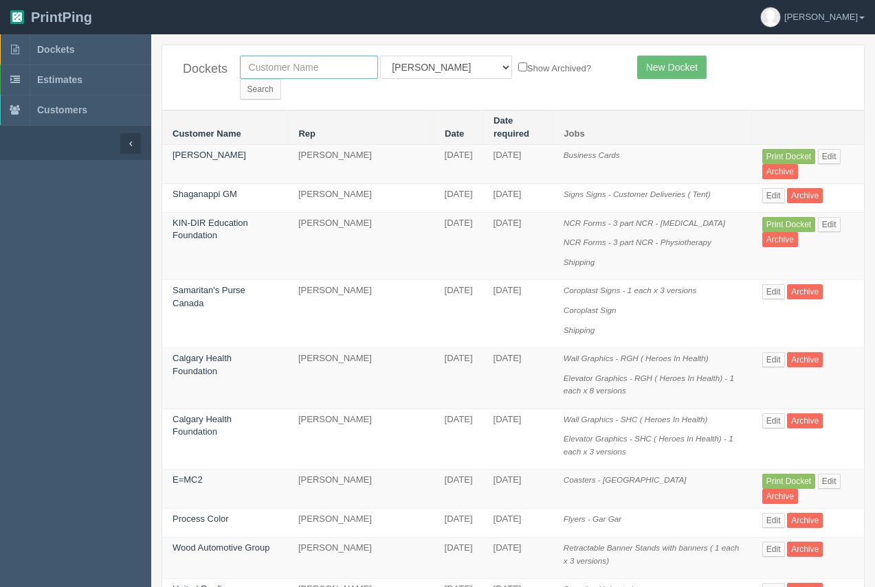
click at [300, 78] on input "text" at bounding box center [309, 67] width 138 height 23
type input "shaganappi"
click at [555, 78] on form "shaganappi All Users [PERSON_NAME] Test 1 [PERSON_NAME] [PERSON_NAME] [PERSON_N…" at bounding box center [428, 78] width 377 height 44
click at [281, 79] on input "Search" at bounding box center [260, 89] width 41 height 21
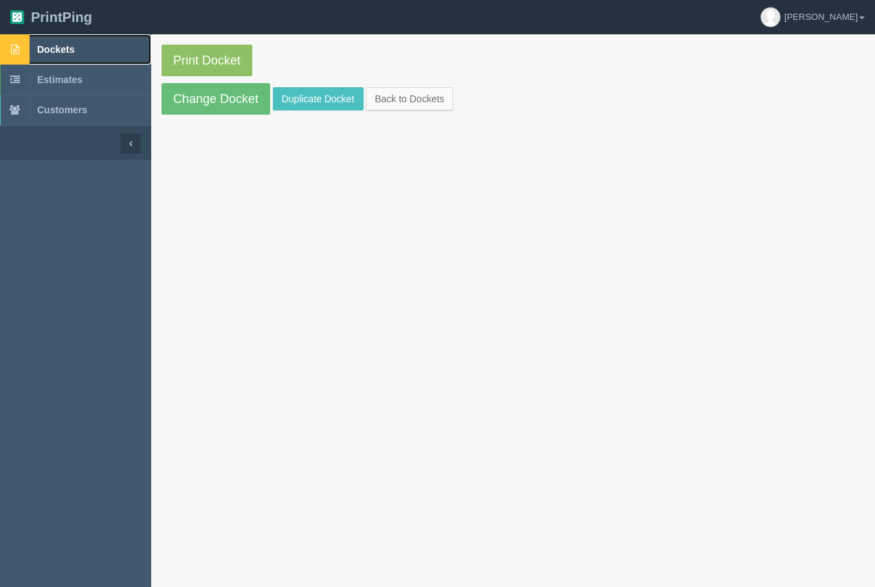
click at [44, 46] on span "Dockets" at bounding box center [55, 49] width 37 height 11
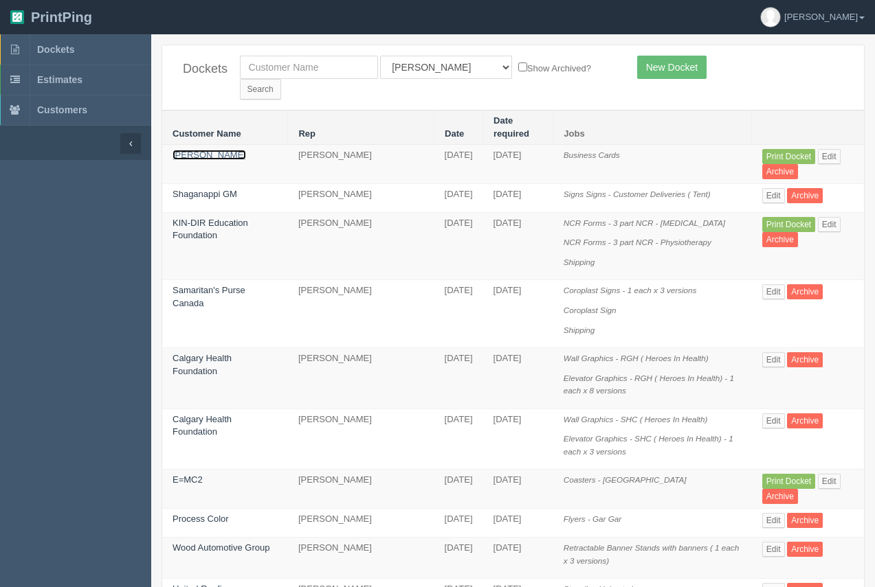
click at [221, 150] on link "Natalie Bouchard" at bounding box center [209, 155] width 74 height 10
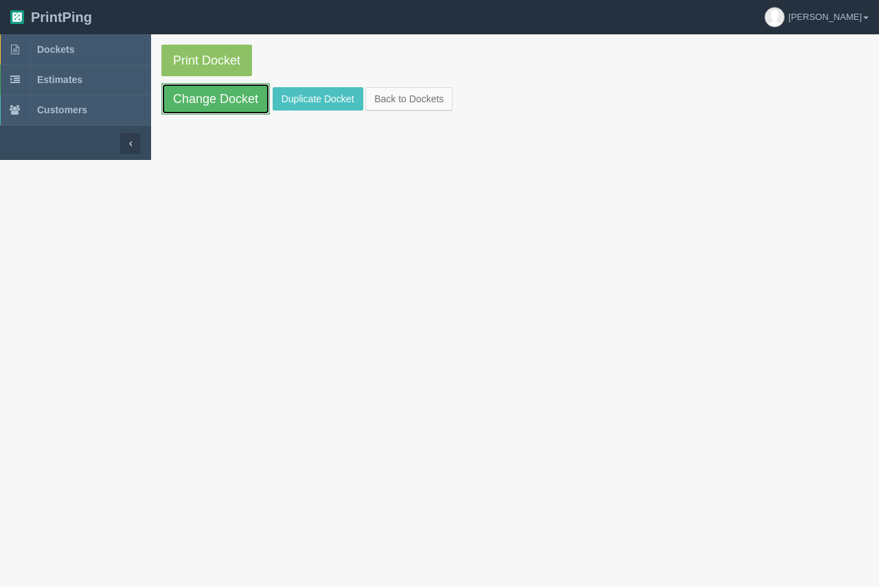
click at [259, 97] on link "Change Docket" at bounding box center [215, 99] width 109 height 32
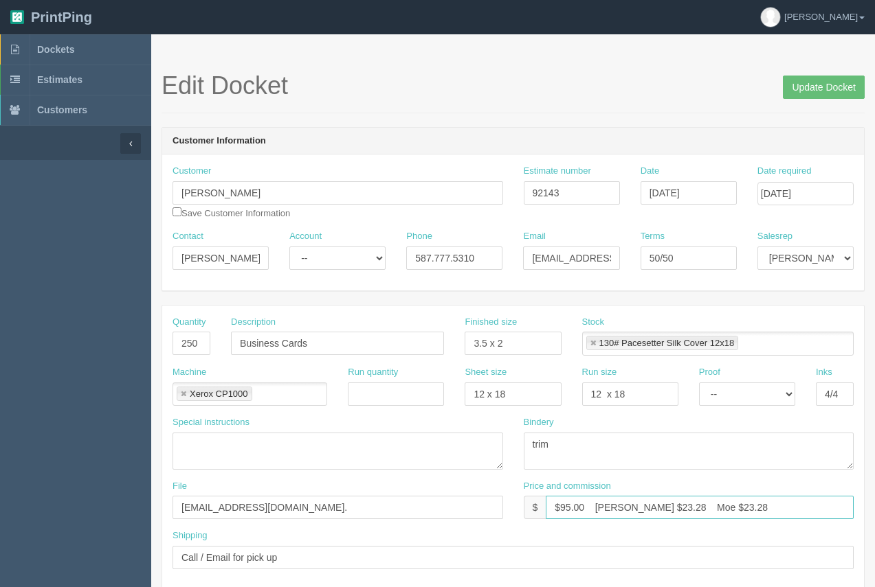
drag, startPoint x: 644, startPoint y: 507, endPoint x: 629, endPoint y: 494, distance: 19.5
click at [623, 502] on input "$95.00 Arif $23.28 Moe $23.28" at bounding box center [700, 507] width 308 height 23
click at [620, 508] on input "$95.00 Arif $241.71 Moe $23.28" at bounding box center [700, 507] width 308 height 23
click at [568, 508] on input "$95.00 Arif $41.71 Moe $23.28" at bounding box center [700, 507] width 308 height 23
drag, startPoint x: 736, startPoint y: 506, endPoint x: 686, endPoint y: 503, distance: 50.3
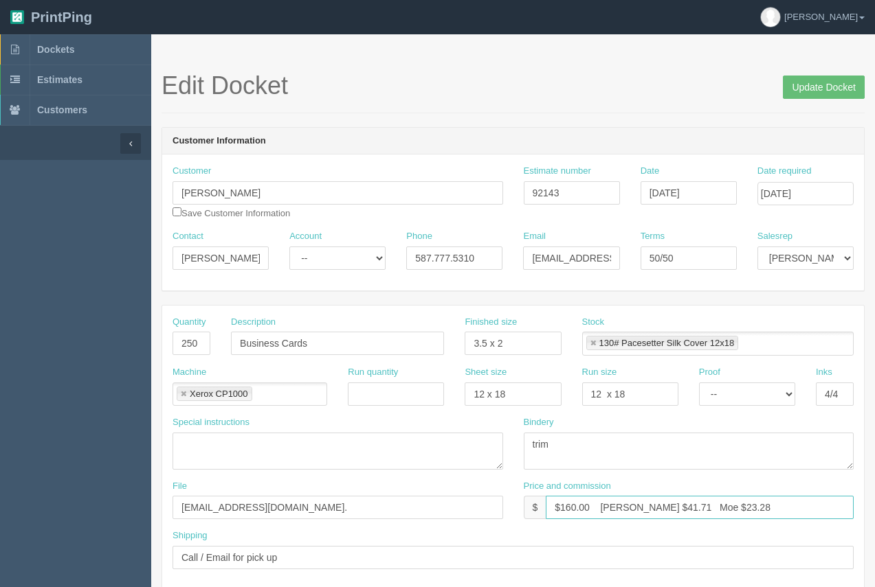
click at [684, 502] on input "$160.00 Arif $41.71 Moe $23.28" at bounding box center [700, 507] width 308 height 23
click at [687, 506] on input "$160.00 Arif $41.71 Moe $241.71" at bounding box center [700, 507] width 308 height 23
type input "$160.00 [PERSON_NAME] $41.71 Moe $41.71"
click at [814, 91] on input "Update Docket" at bounding box center [824, 87] width 82 height 23
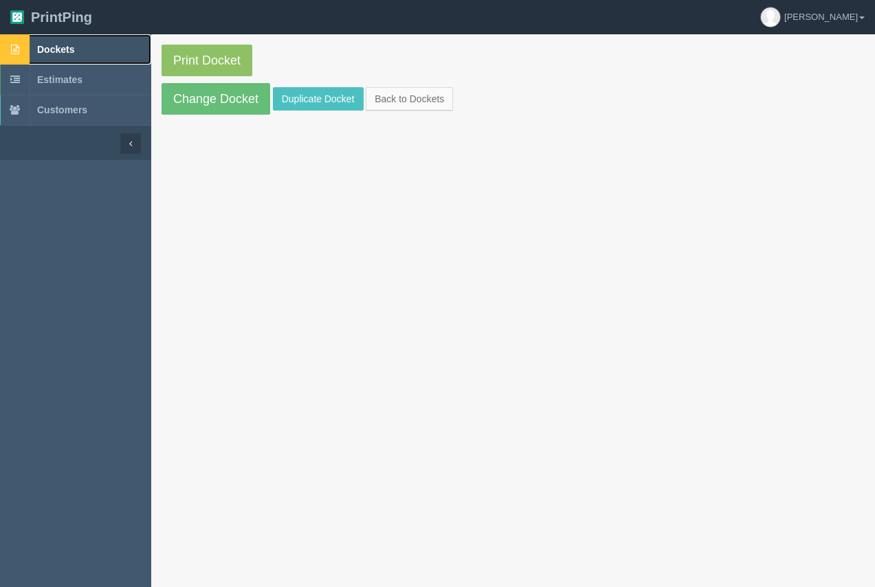
click at [41, 50] on span "Dockets" at bounding box center [55, 49] width 37 height 11
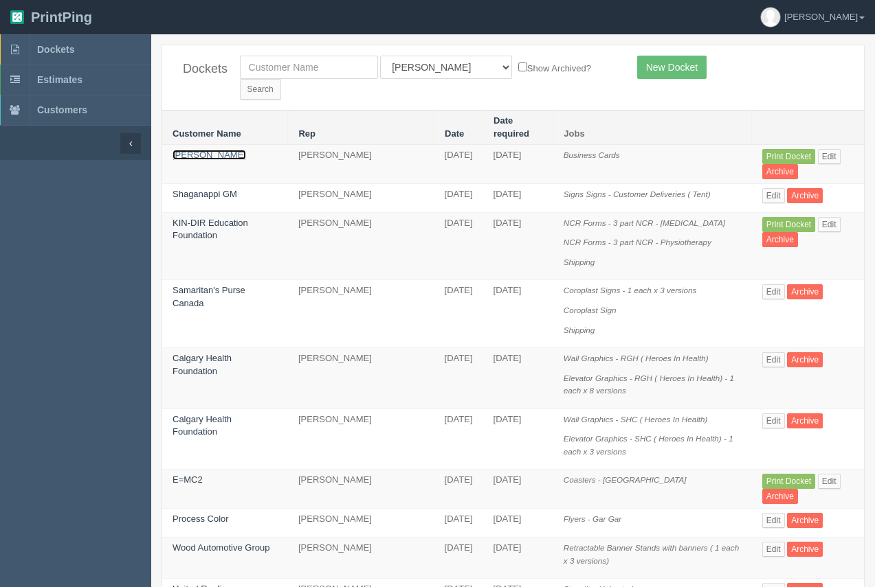
click at [227, 150] on link "[PERSON_NAME]" at bounding box center [209, 155] width 74 height 10
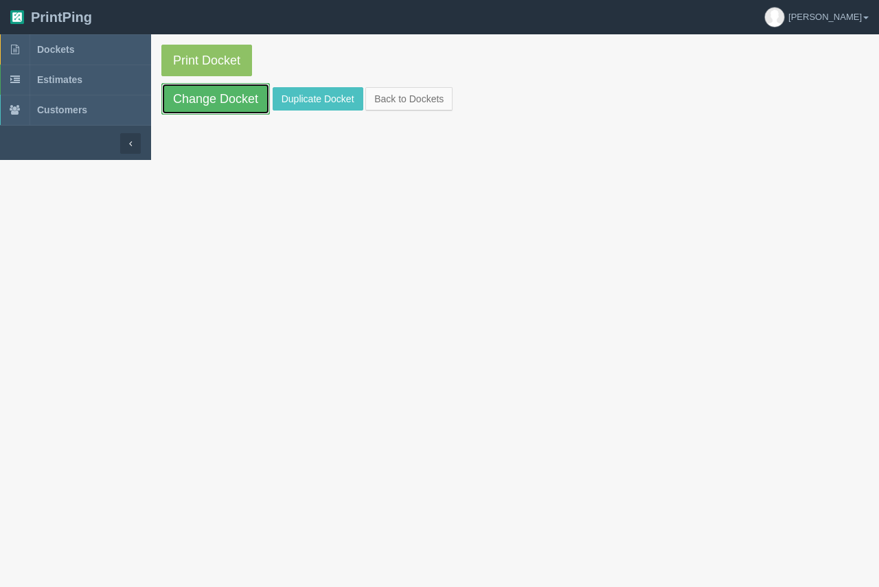
click at [245, 105] on link "Change Docket" at bounding box center [215, 99] width 109 height 32
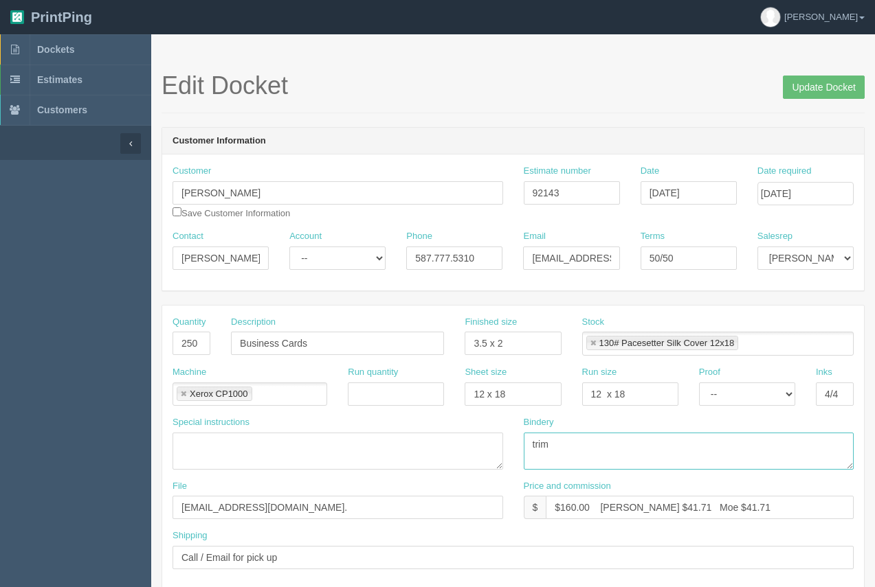
click at [572, 444] on textarea "trim" at bounding box center [689, 451] width 330 height 37
type textarea "trim, round corner ( 5/16") - ARB."
click at [811, 83] on input "Update Docket" at bounding box center [824, 87] width 82 height 23
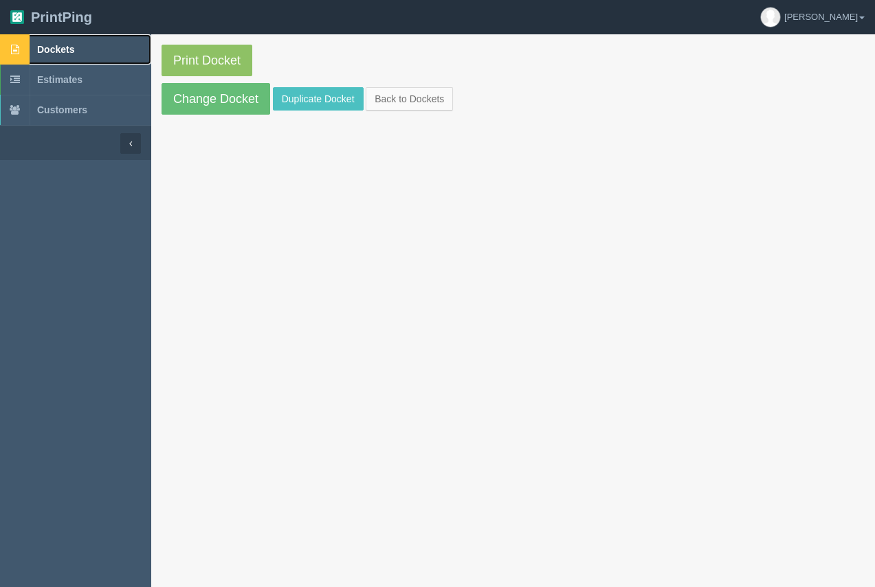
click at [62, 47] on span "Dockets" at bounding box center [55, 49] width 37 height 11
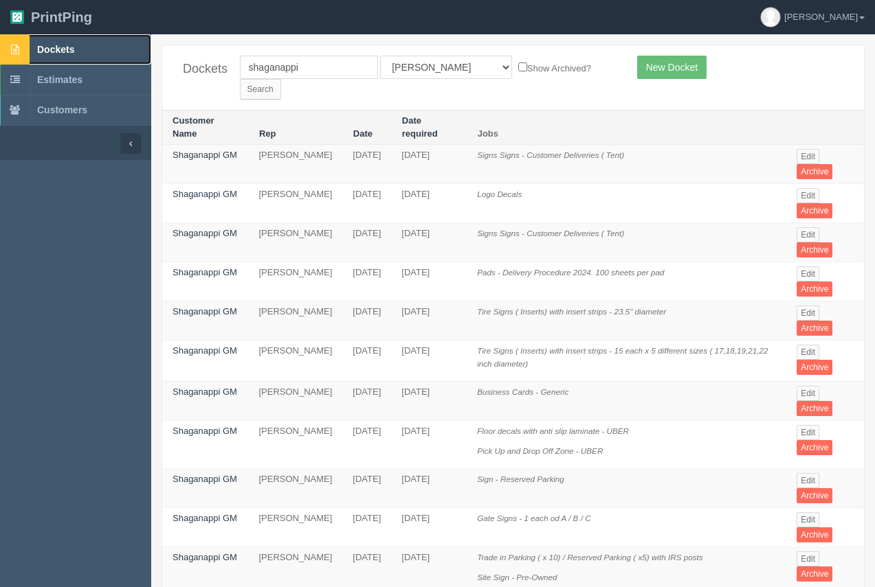
click at [69, 48] on span "Dockets" at bounding box center [55, 49] width 37 height 11
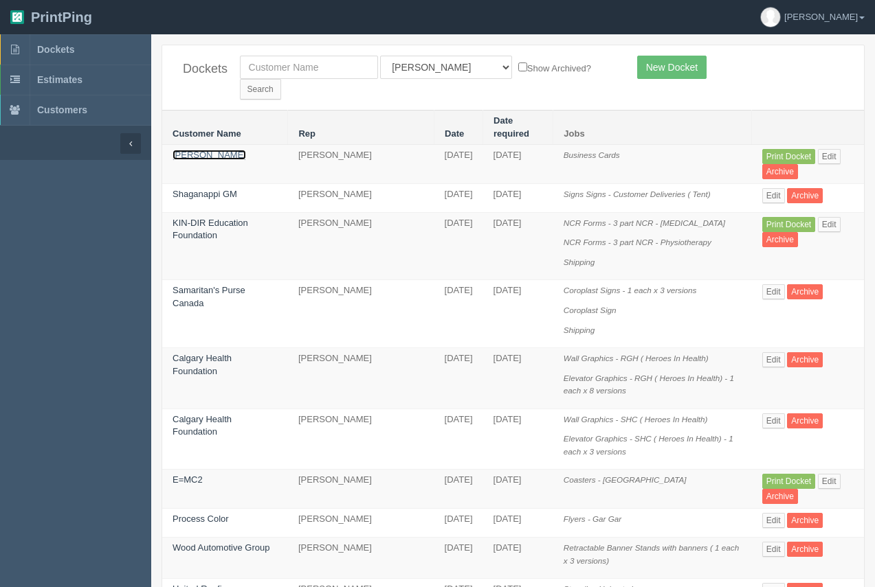
click at [221, 150] on link "[PERSON_NAME]" at bounding box center [209, 155] width 74 height 10
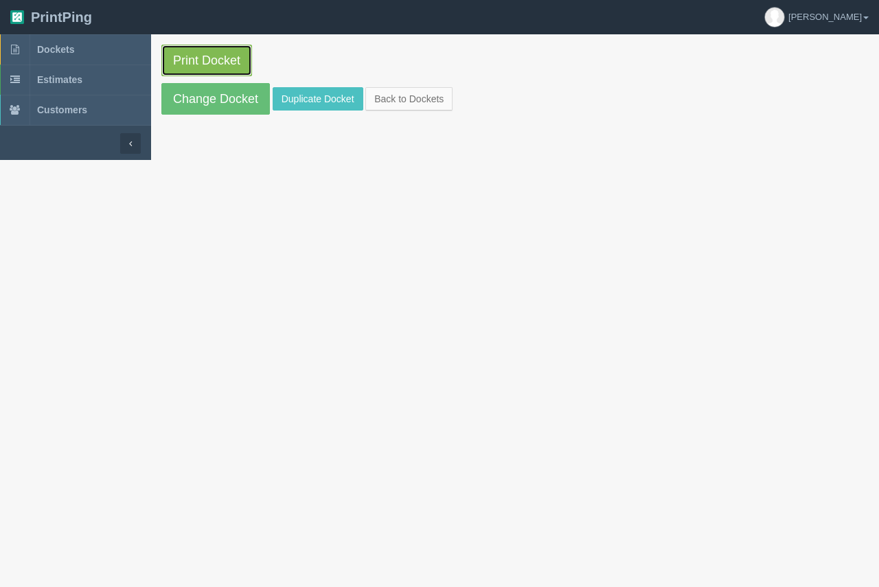
click at [226, 63] on link "Print Docket" at bounding box center [206, 61] width 91 height 32
